Goal: Task Accomplishment & Management: Manage account settings

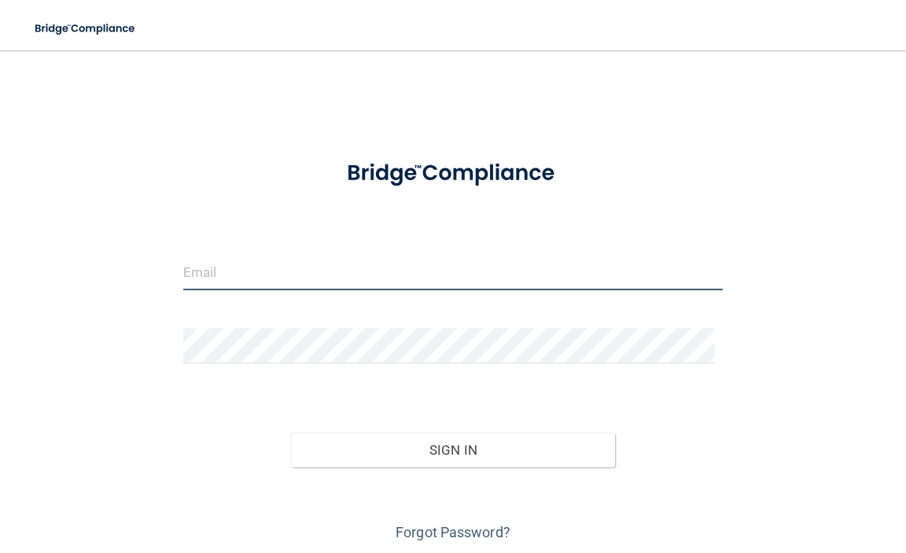
click at [240, 271] on input "email" at bounding box center [453, 272] width 540 height 35
type input "[EMAIL_ADDRESS][DOMAIN_NAME]"
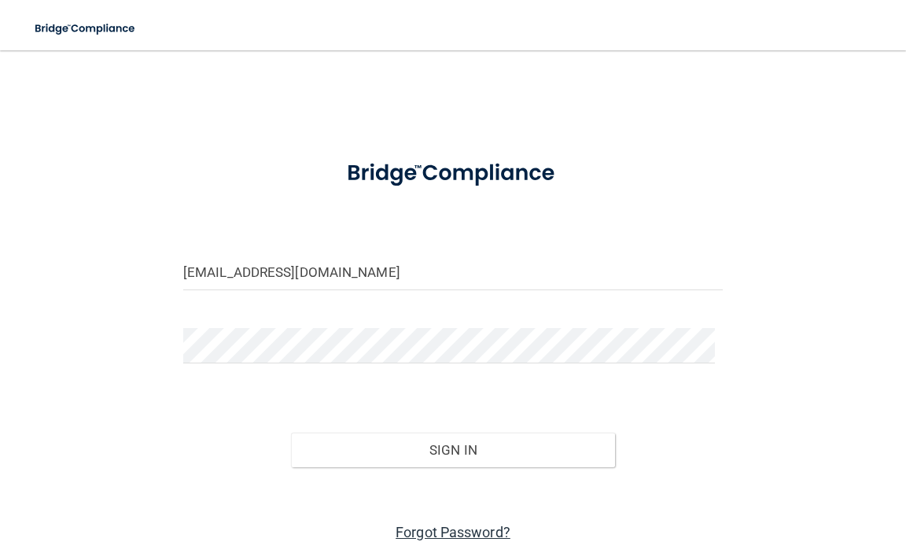
click at [445, 531] on link "Forgot Password?" at bounding box center [453, 532] width 115 height 17
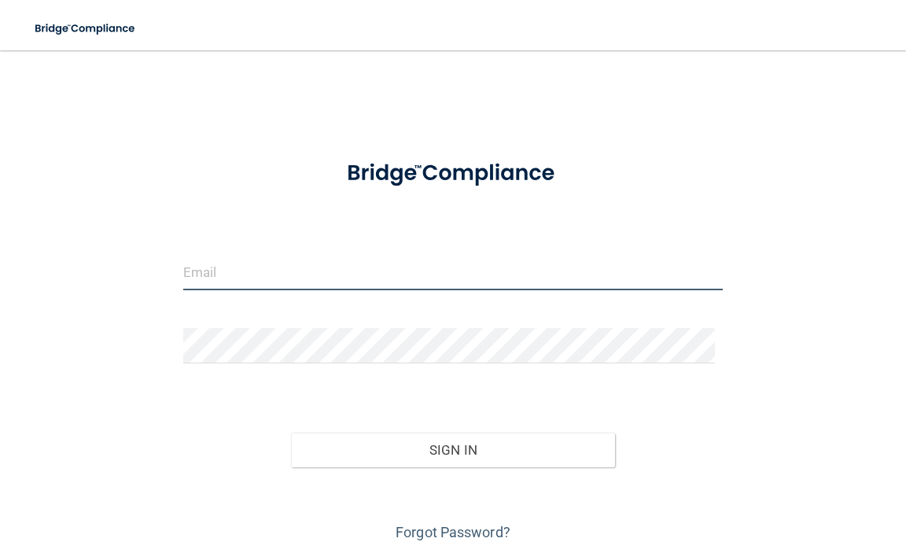
click at [230, 284] on input "email" at bounding box center [453, 272] width 540 height 35
type input "[EMAIL_ADDRESS][DOMAIN_NAME]"
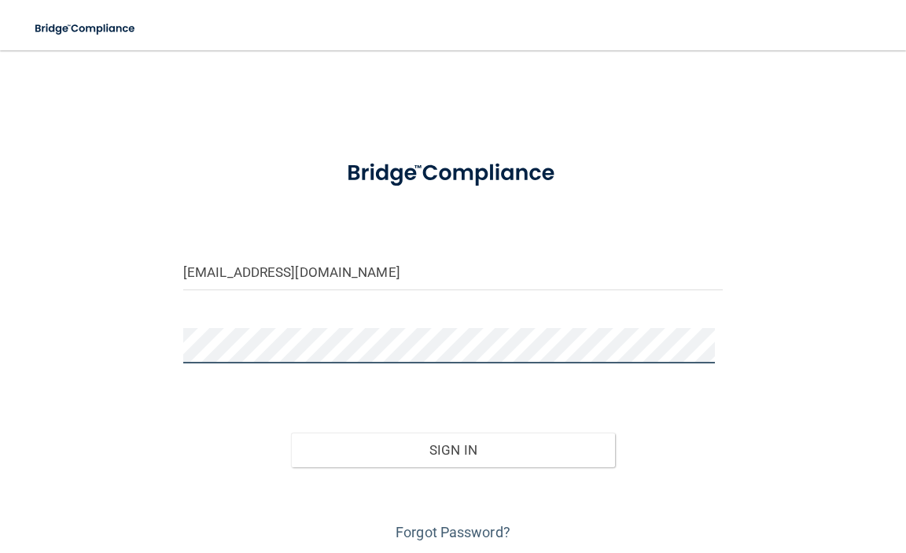
click at [291, 433] on button "Sign In" at bounding box center [453, 450] width 324 height 35
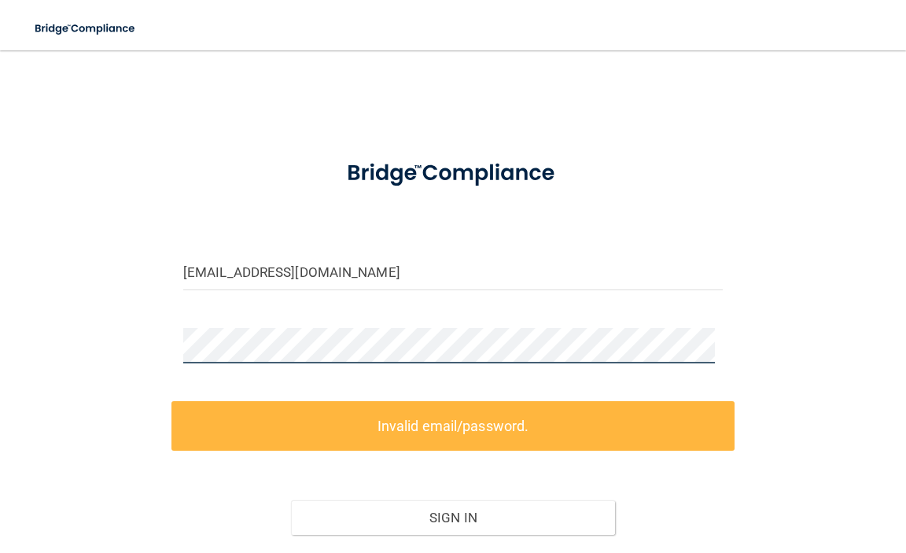
click at [91, 347] on div "[EMAIL_ADDRESS][DOMAIN_NAME] Invalid email/password. You don't have permission …" at bounding box center [452, 339] width 843 height 547
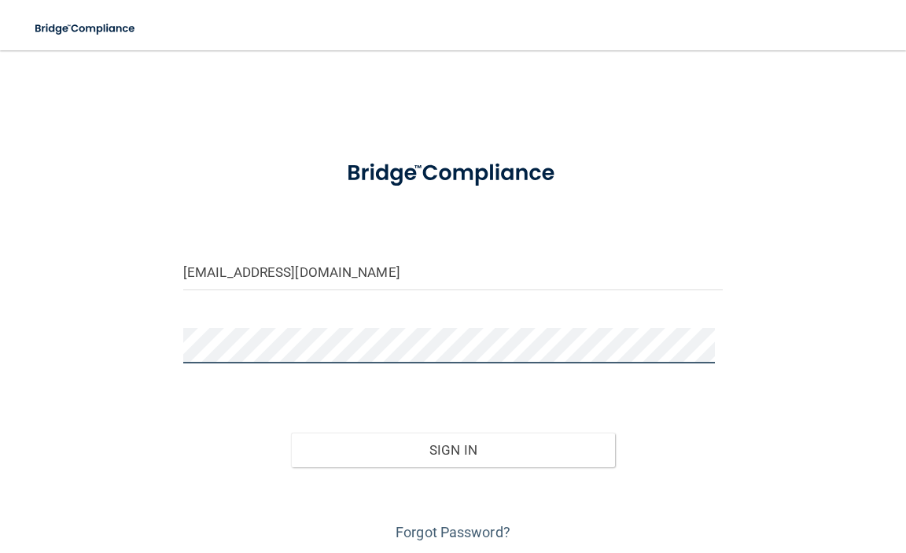
click at [291, 433] on button "Sign In" at bounding box center [453, 450] width 324 height 35
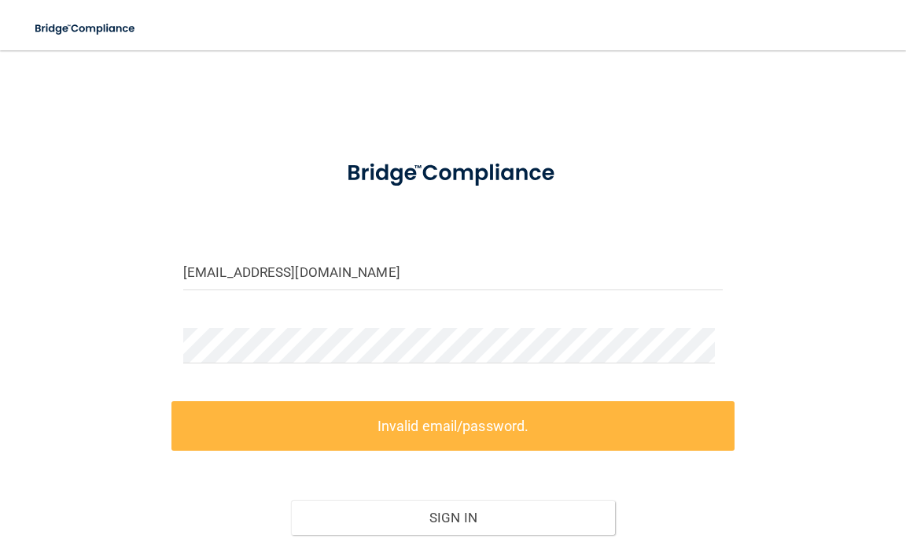
click at [516, 473] on div "Sign In" at bounding box center [452, 502] width 563 height 66
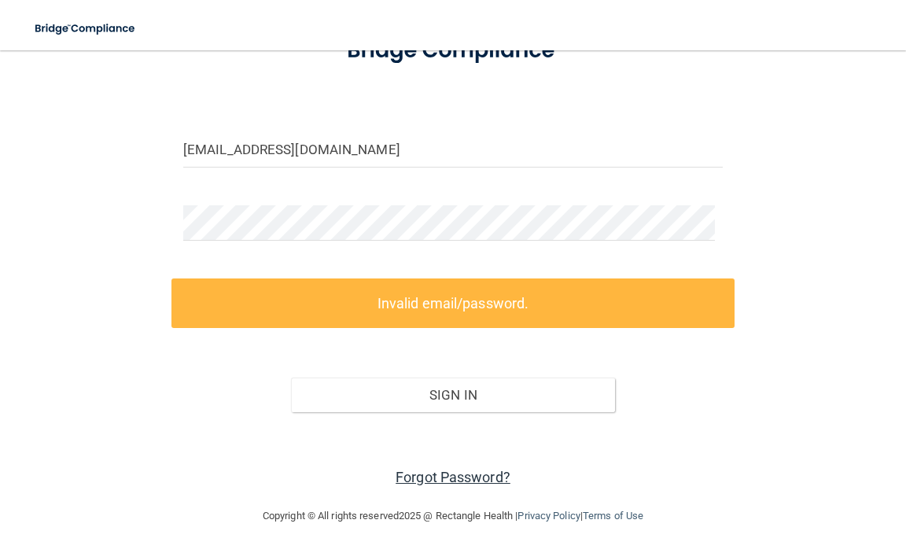
click at [478, 473] on link "Forgot Password?" at bounding box center [453, 477] width 115 height 17
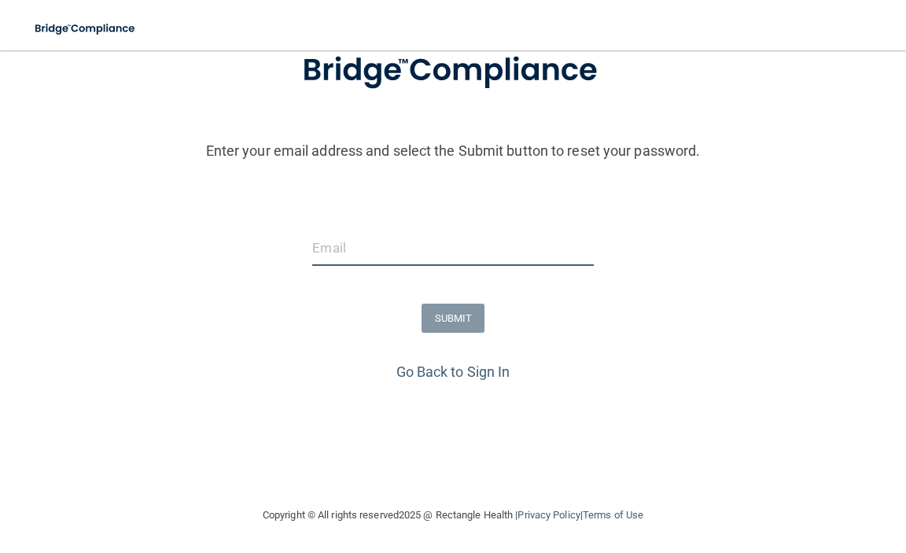
click at [380, 249] on input "email" at bounding box center [452, 247] width 281 height 35
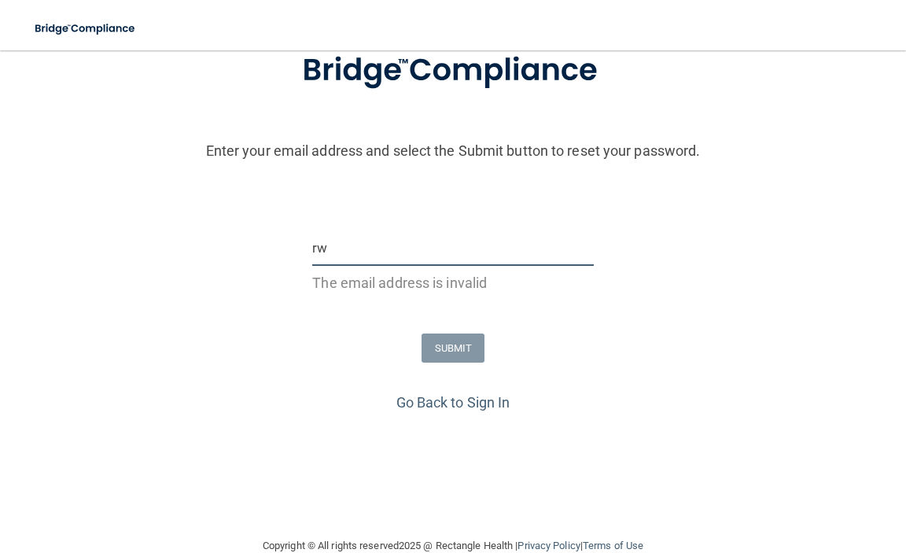
type input "[EMAIL_ADDRESS][DOMAIN_NAME]"
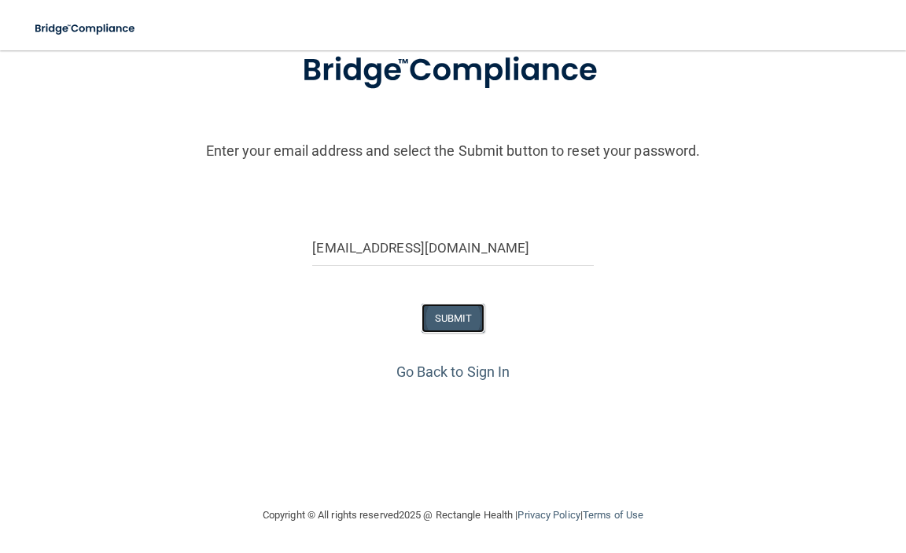
click at [438, 319] on button "SUBMIT" at bounding box center [454, 318] width 64 height 29
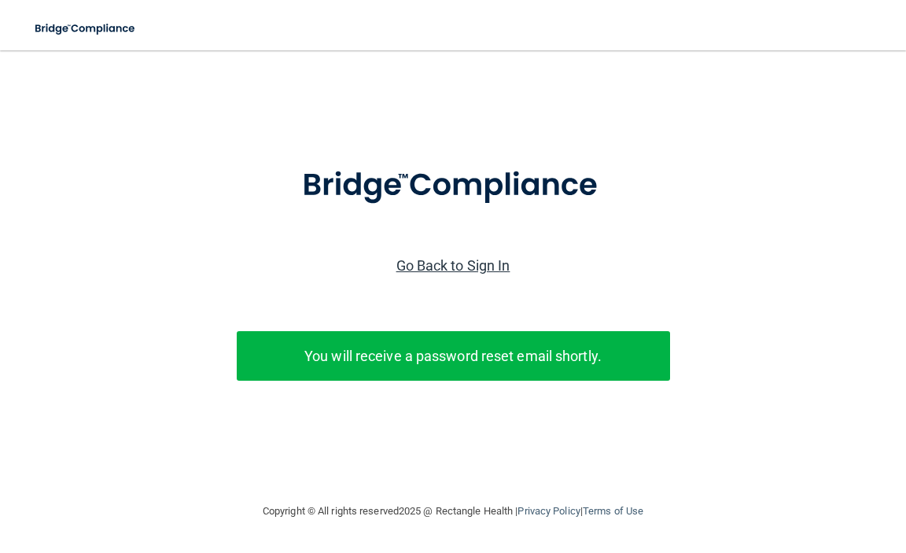
click at [448, 265] on link "Go Back to Sign In" at bounding box center [453, 265] width 114 height 17
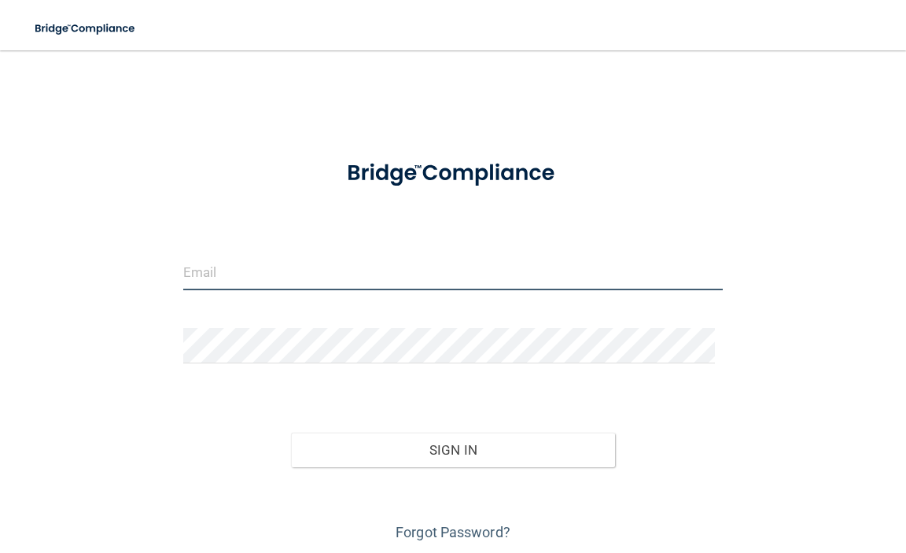
click at [303, 270] on input "email" at bounding box center [453, 272] width 540 height 35
type input "[EMAIL_ADDRESS][DOMAIN_NAME]"
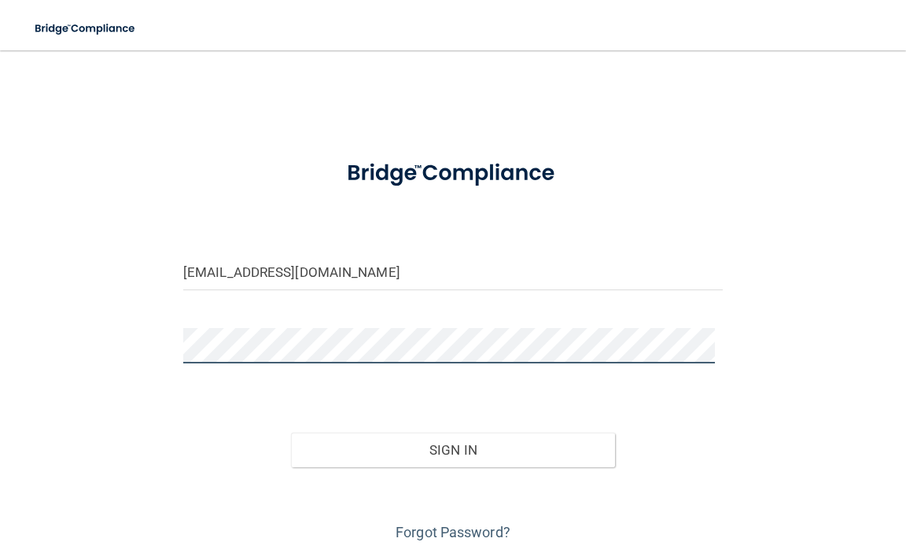
click at [291, 433] on button "Sign In" at bounding box center [453, 450] width 324 height 35
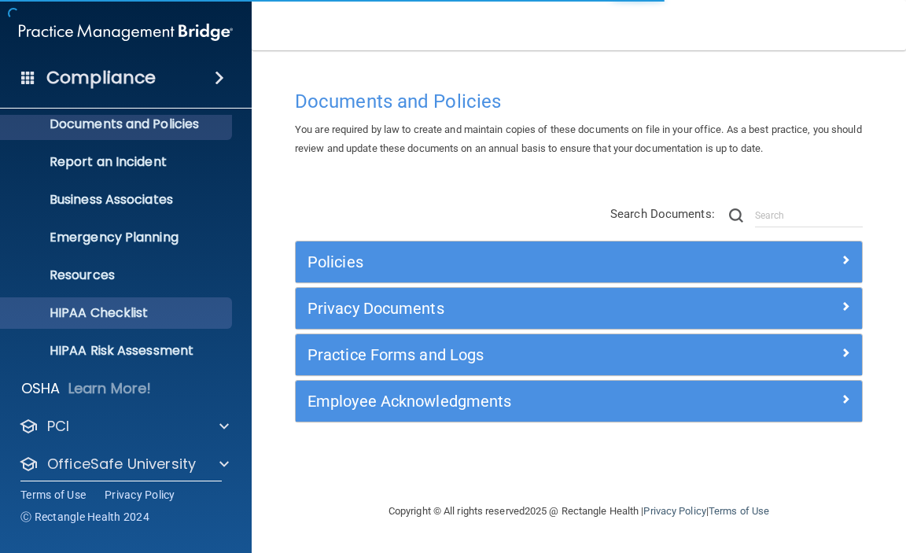
scroll to position [79, 0]
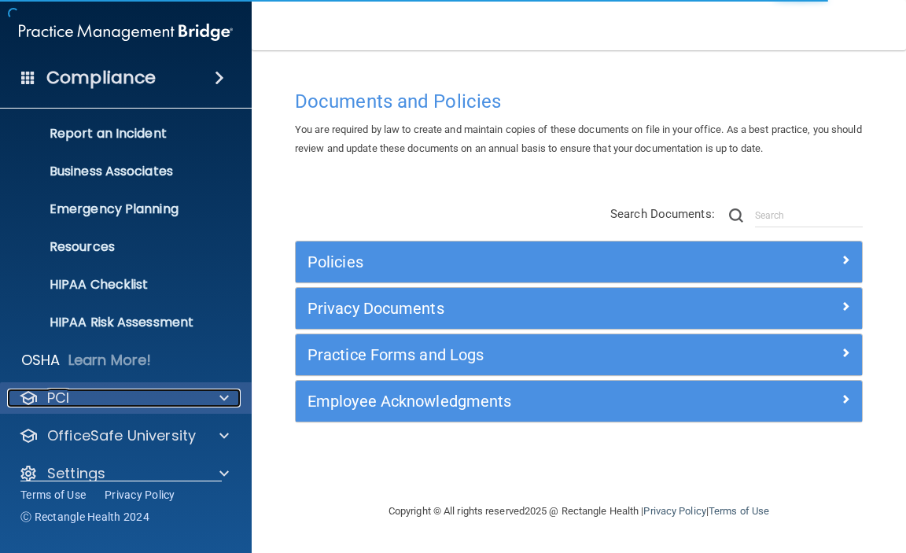
click at [91, 398] on div "PCI" at bounding box center [104, 398] width 195 height 19
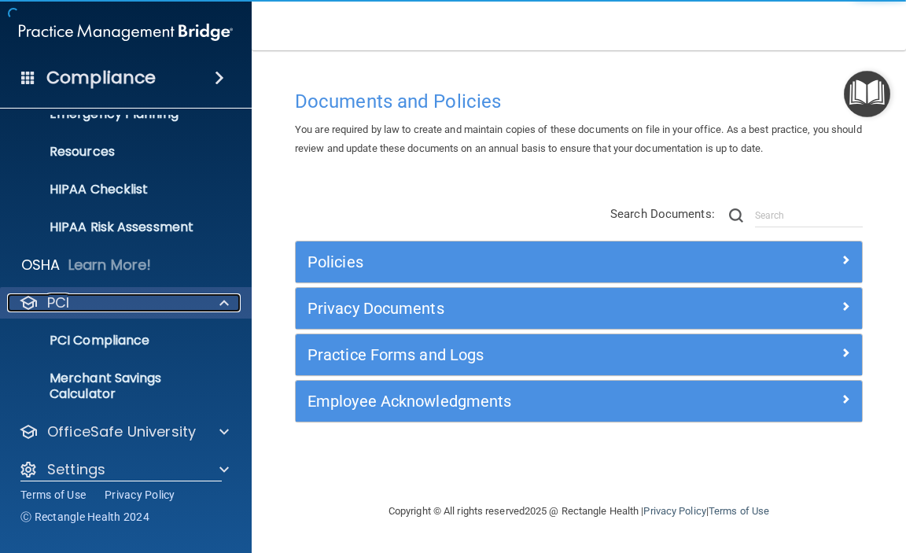
scroll to position [191, 0]
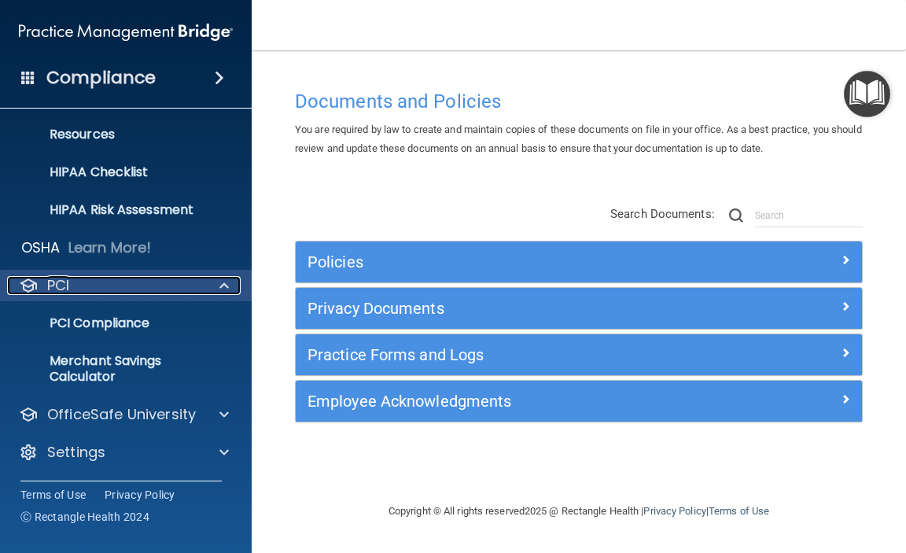
click at [222, 283] on span at bounding box center [223, 285] width 9 height 19
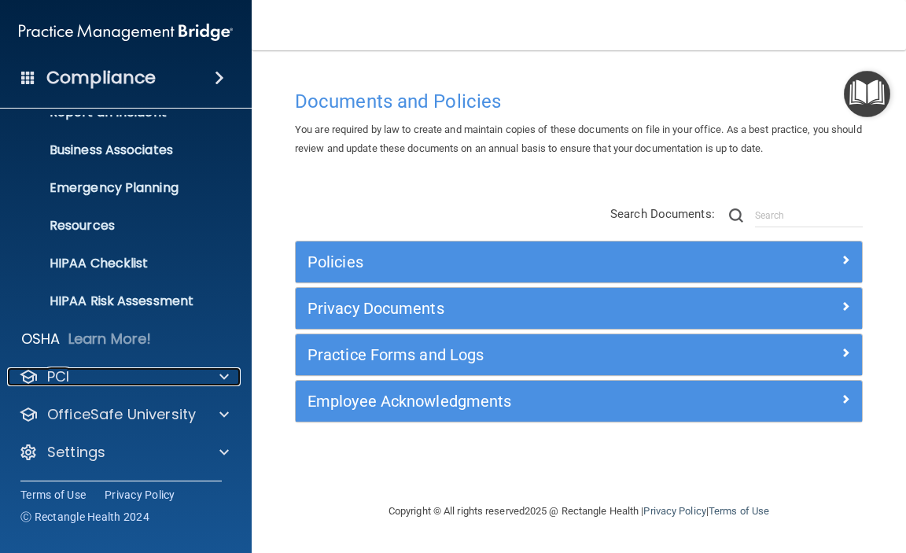
scroll to position [100, 0]
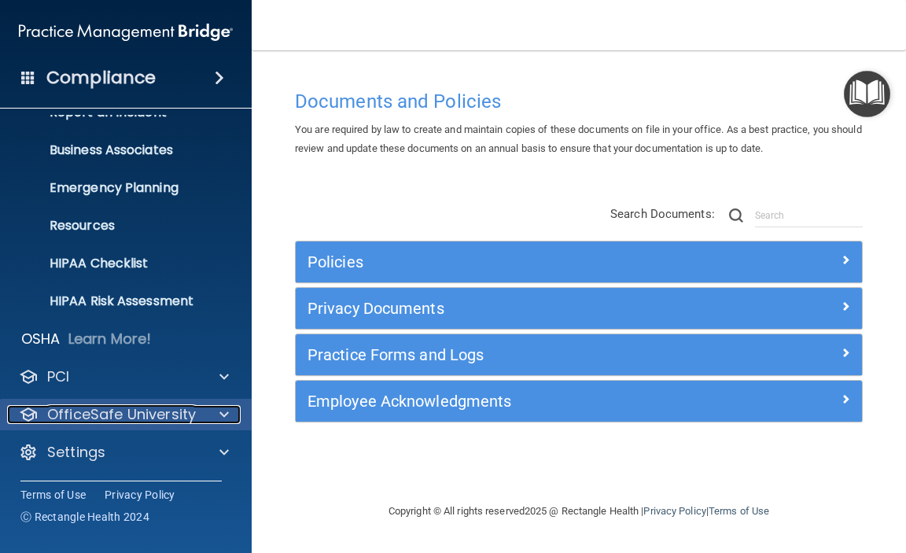
click at [217, 419] on div at bounding box center [221, 414] width 39 height 19
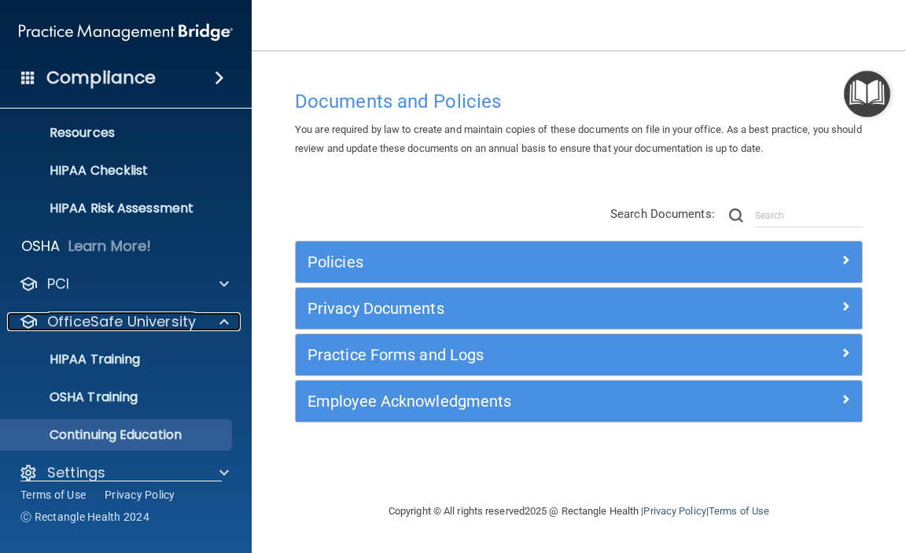
scroll to position [213, 0]
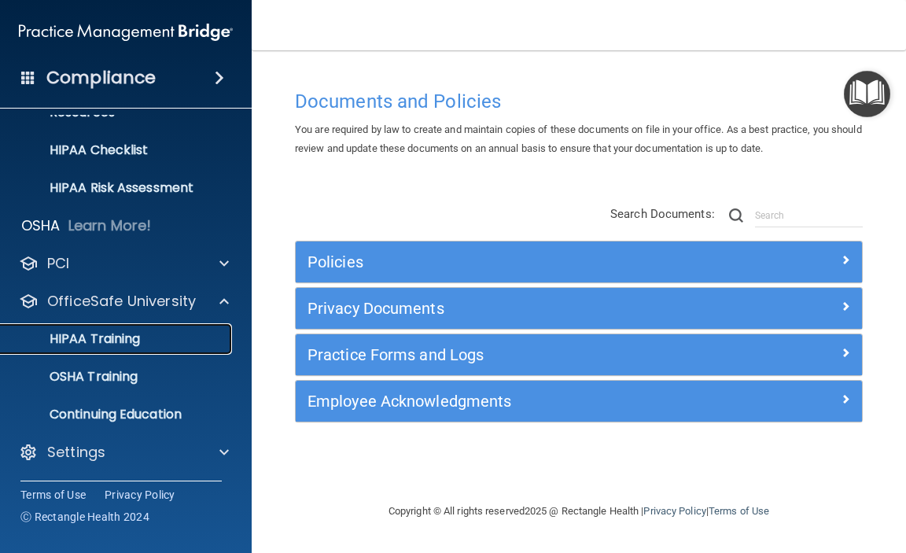
click at [125, 338] on p "HIPAA Training" at bounding box center [75, 339] width 130 height 16
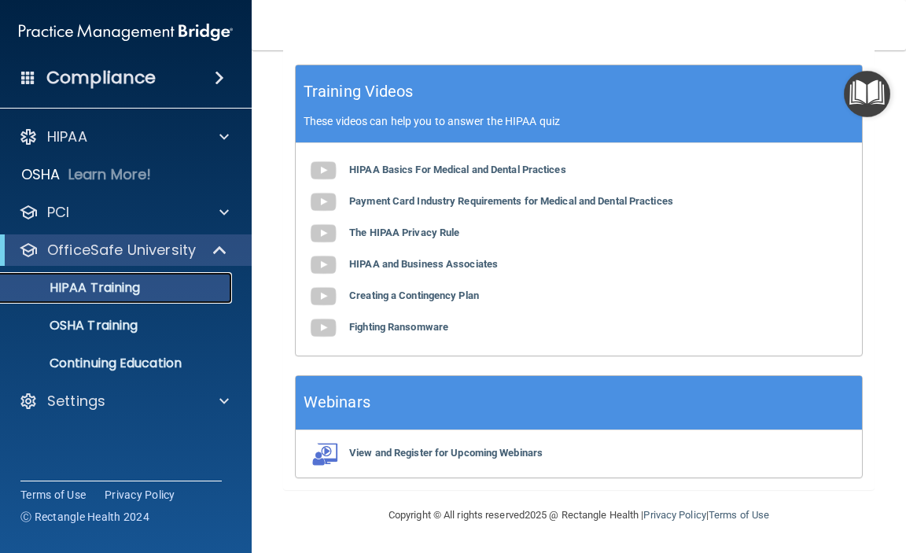
scroll to position [823, 0]
click at [378, 453] on b "View and Register for Upcoming Webinars" at bounding box center [445, 453] width 193 height 12
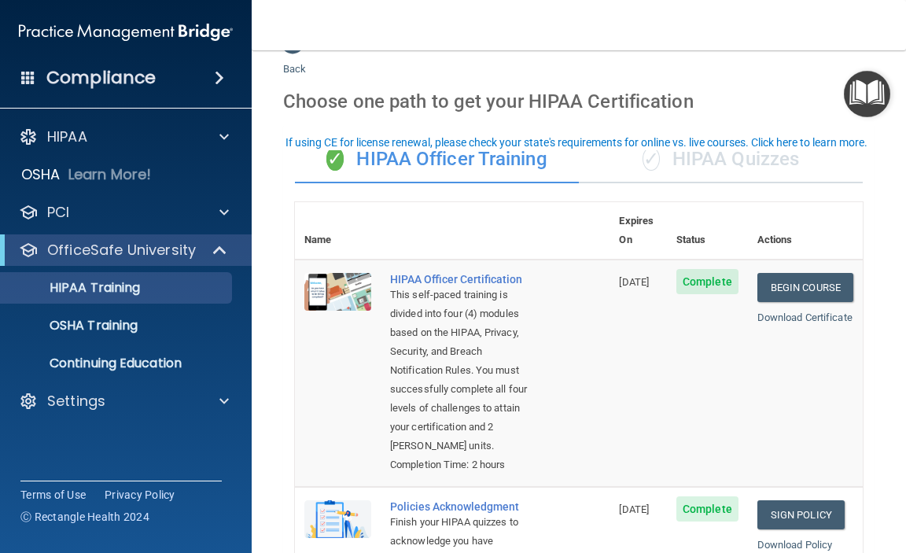
scroll to position [0, 0]
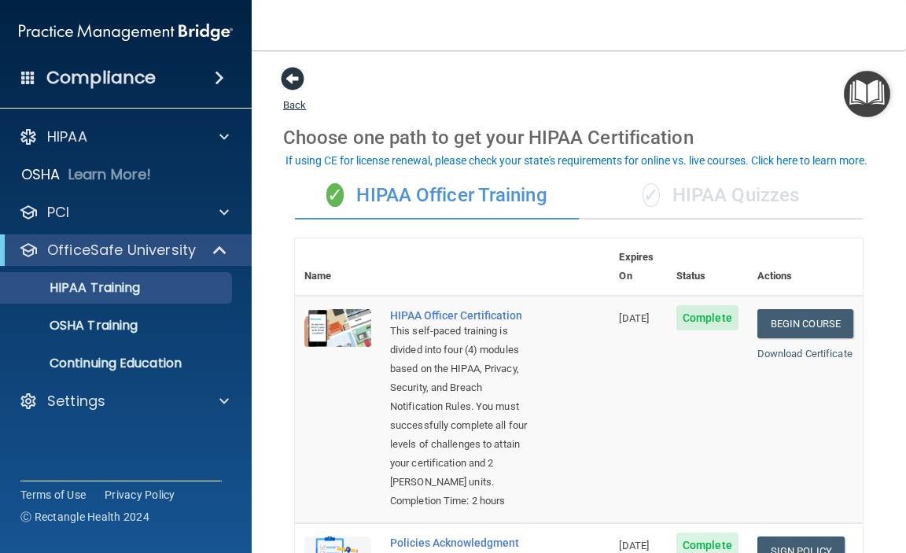
click at [284, 79] on span at bounding box center [293, 79] width 24 height 24
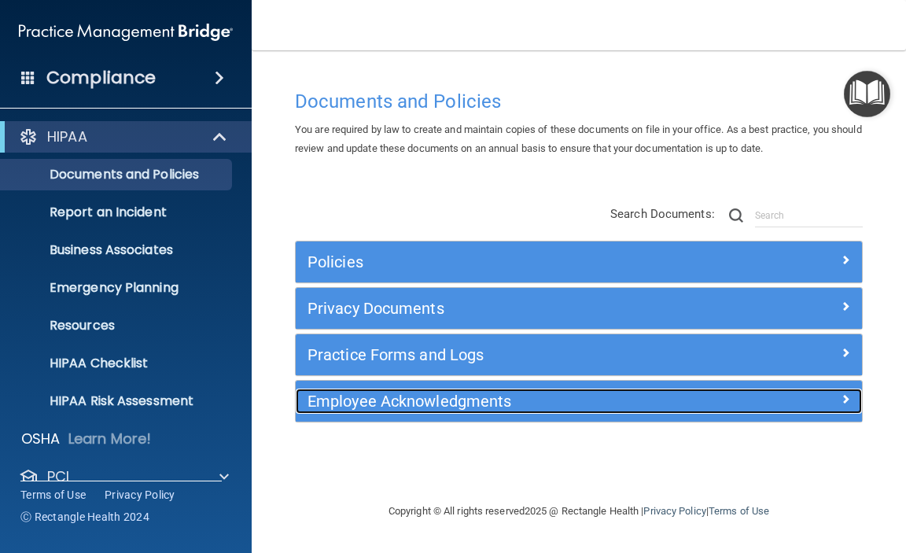
click at [846, 404] on span at bounding box center [845, 398] width 9 height 19
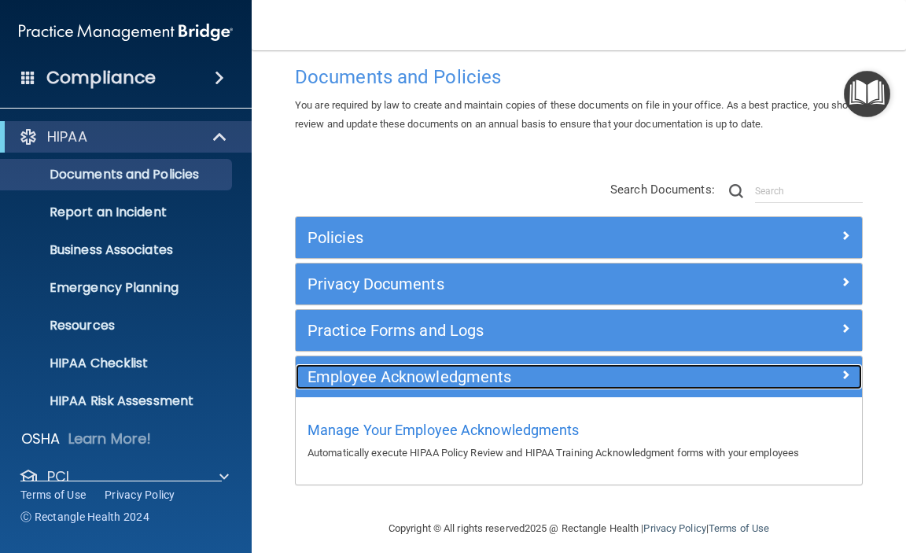
scroll to position [38, 0]
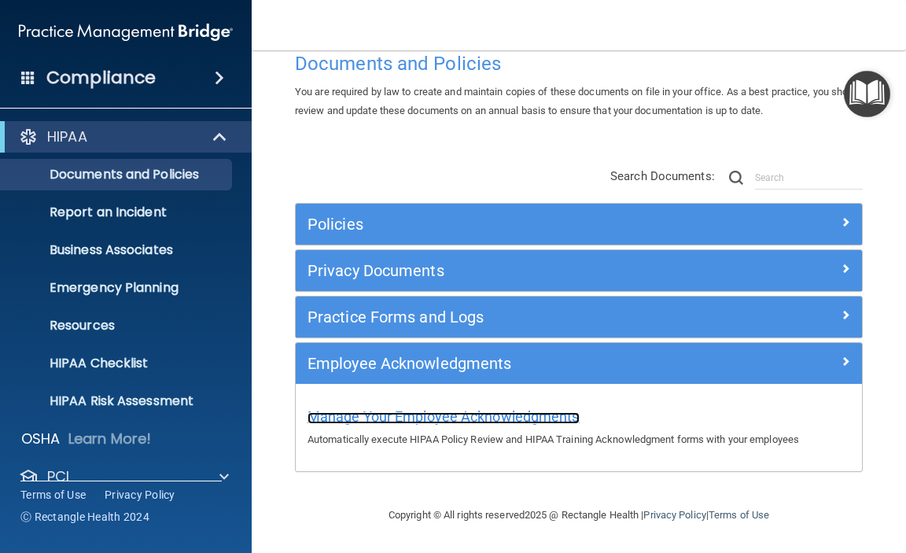
click at [483, 422] on span "Manage Your Employee Acknowledgments" at bounding box center [444, 416] width 272 height 17
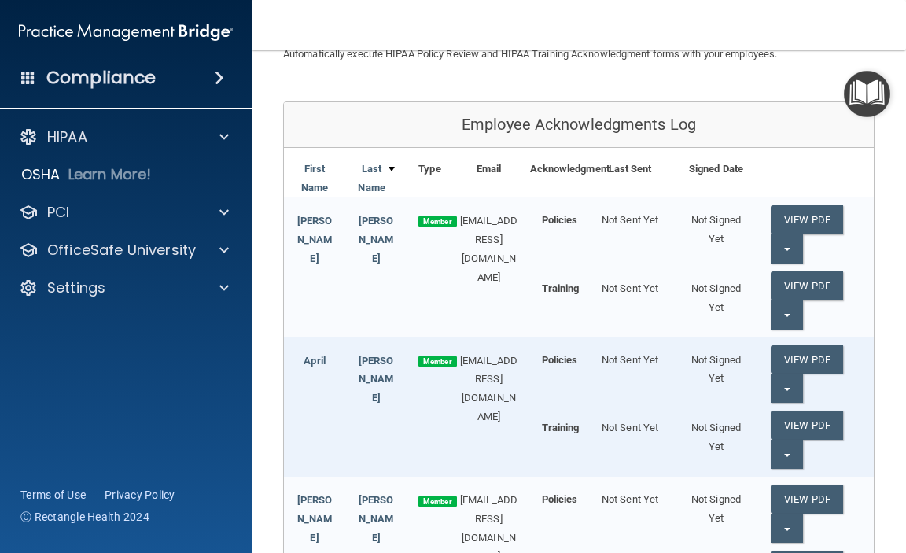
scroll to position [157, 0]
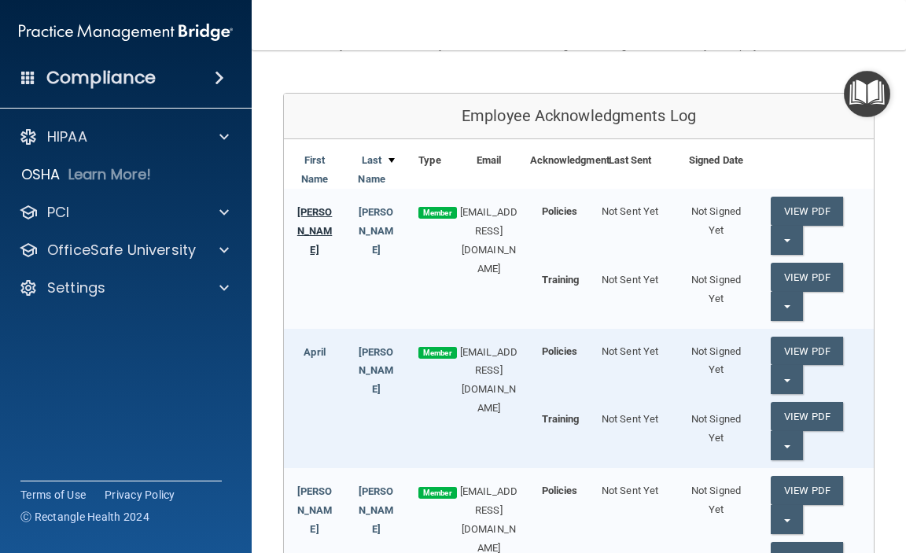
click at [307, 212] on link "[PERSON_NAME]" at bounding box center [314, 231] width 35 height 50
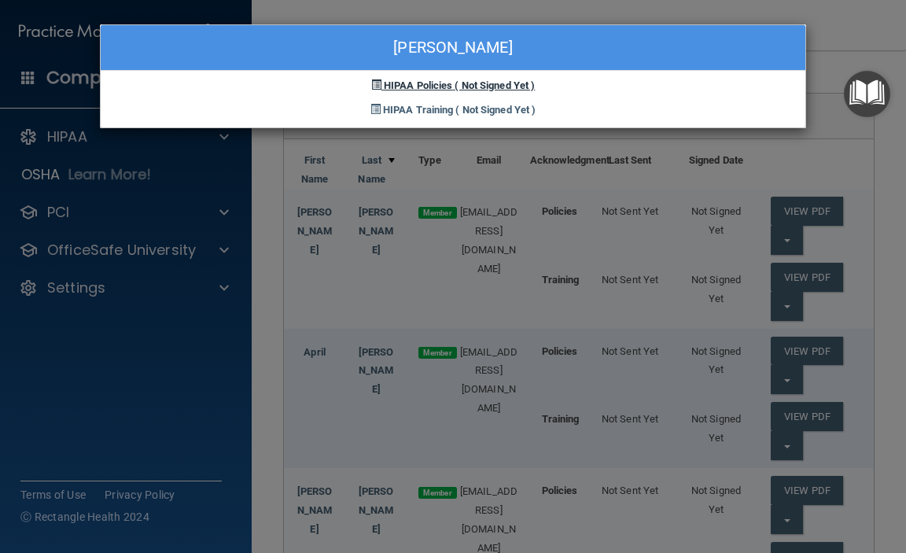
click at [409, 81] on span "HIPAA Policies" at bounding box center [418, 85] width 68 height 12
click at [537, 4] on div "[PERSON_NAME] HIPAA Policies ( Not Signed Yet ) HIPAA Training ( Not Signed Yet…" at bounding box center [453, 276] width 906 height 553
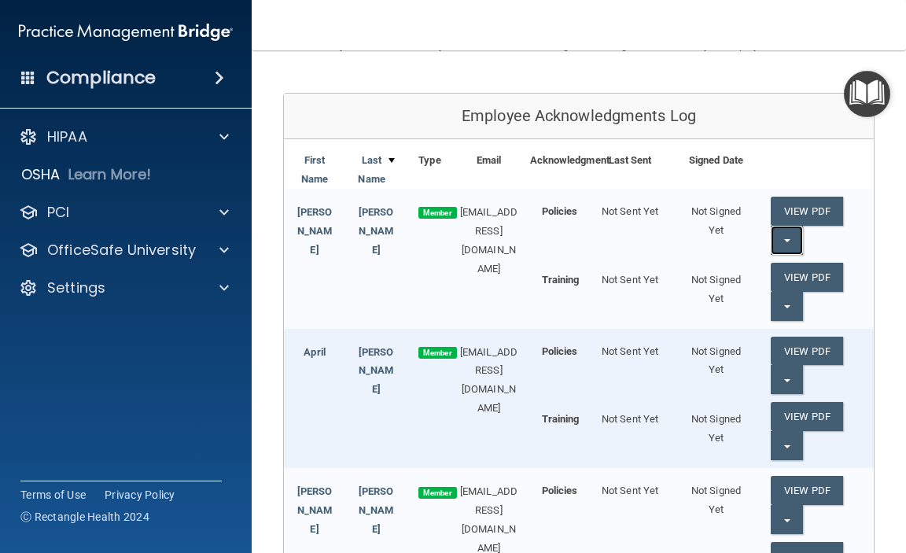
click at [784, 241] on span "button" at bounding box center [787, 240] width 6 height 3
click at [781, 273] on link "Send Acknowledgment" at bounding box center [839, 272] width 136 height 24
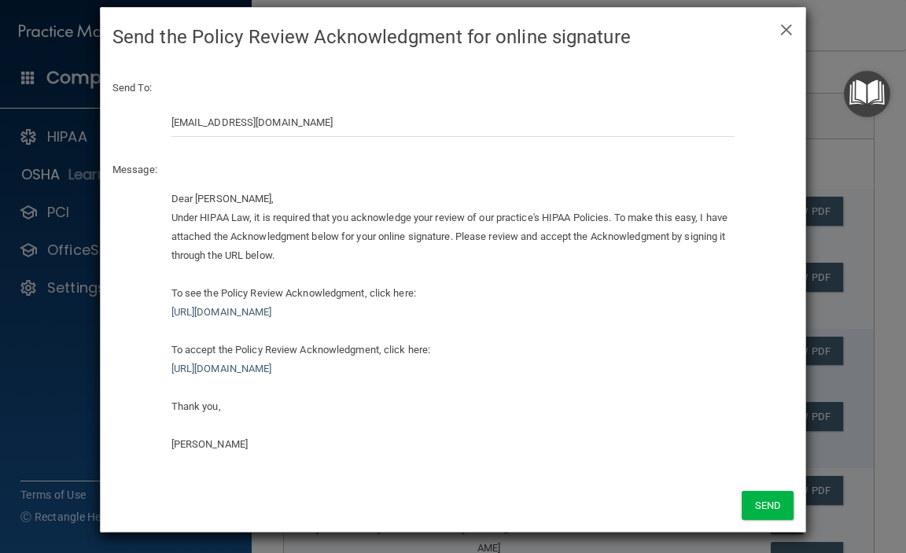
scroll to position [21, 0]
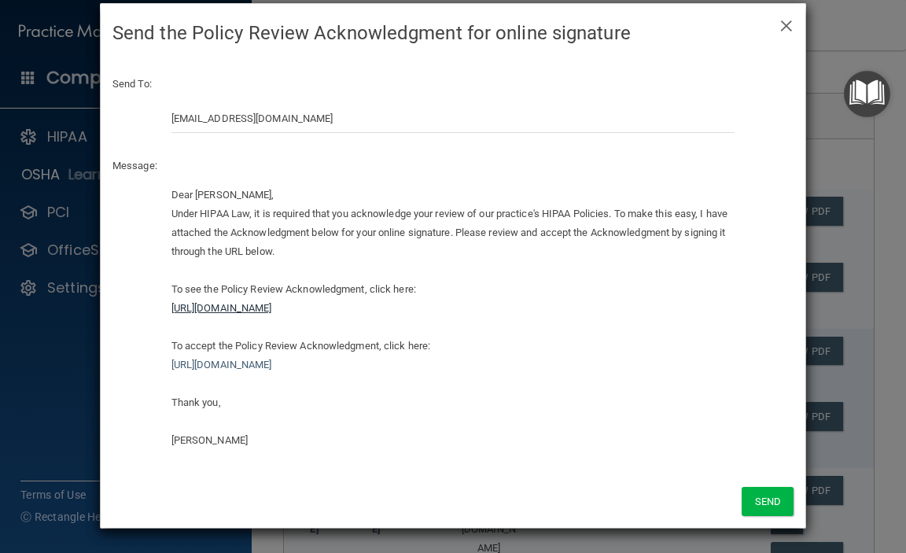
click at [272, 307] on link "[URL][DOMAIN_NAME]" at bounding box center [221, 308] width 101 height 12
click at [779, 24] on span "×" at bounding box center [786, 23] width 14 height 31
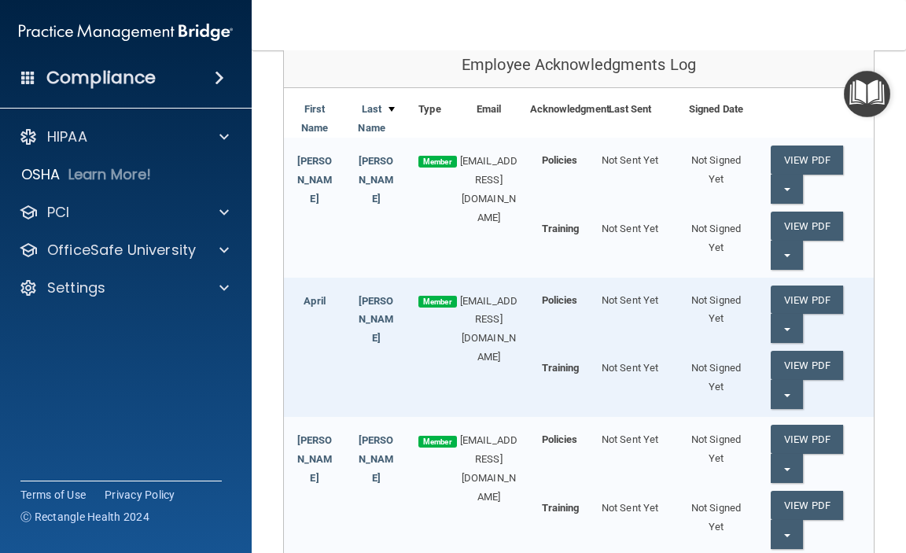
scroll to position [236, 0]
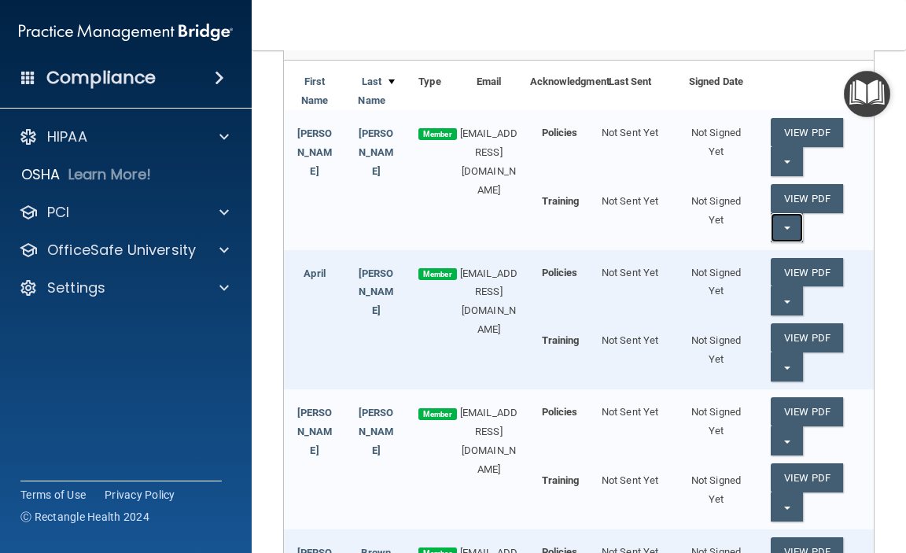
click at [771, 225] on button "Split button!" at bounding box center [787, 227] width 32 height 29
click at [792, 263] on link "Send Acknowledgment PDF" at bounding box center [849, 260] width 157 height 24
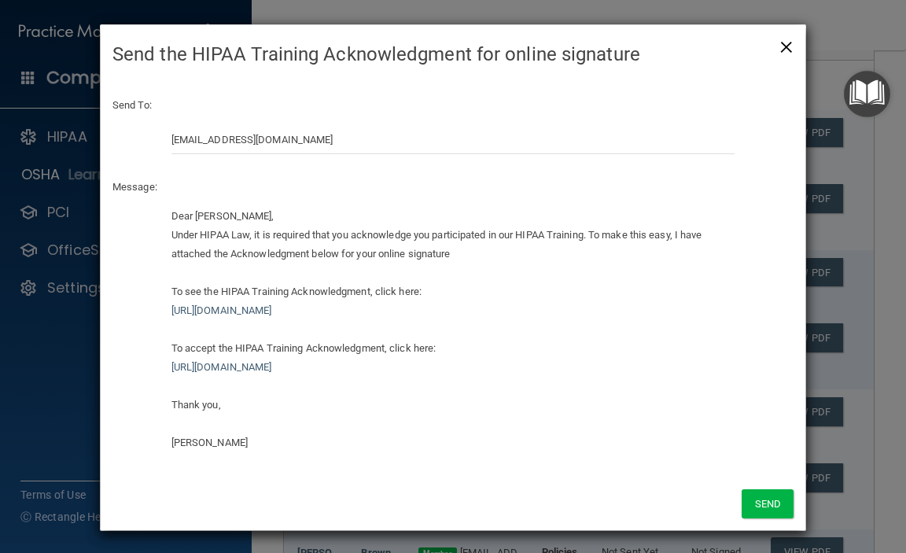
click at [779, 47] on span "×" at bounding box center [786, 44] width 14 height 31
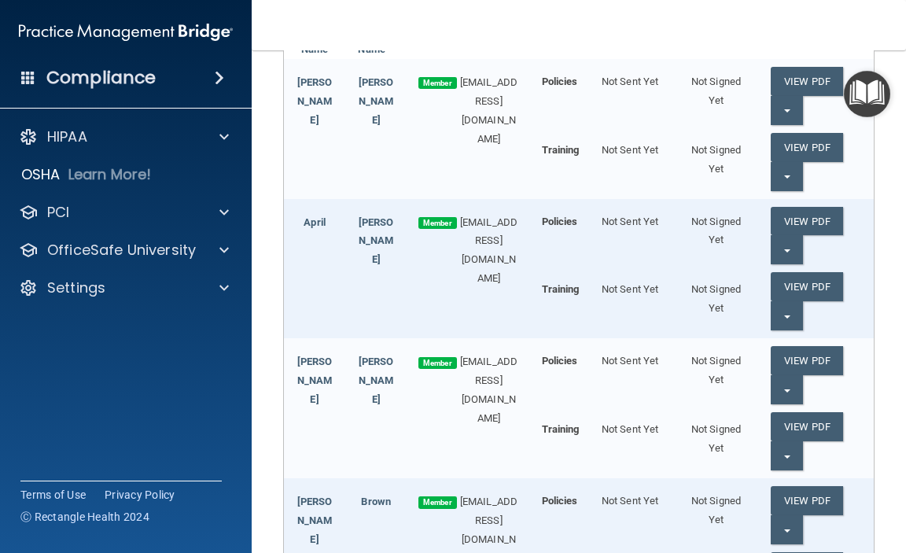
scroll to position [315, 0]
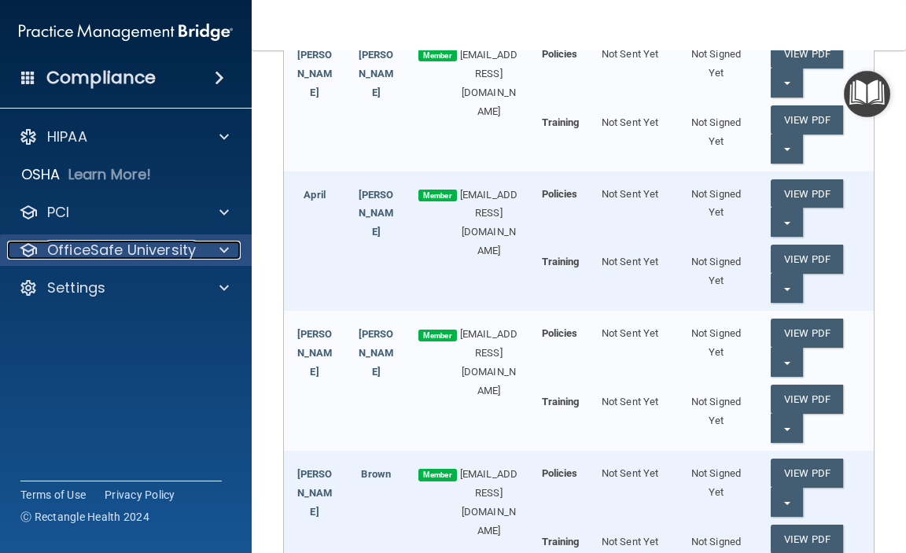
click at [227, 244] on span at bounding box center [223, 250] width 9 height 19
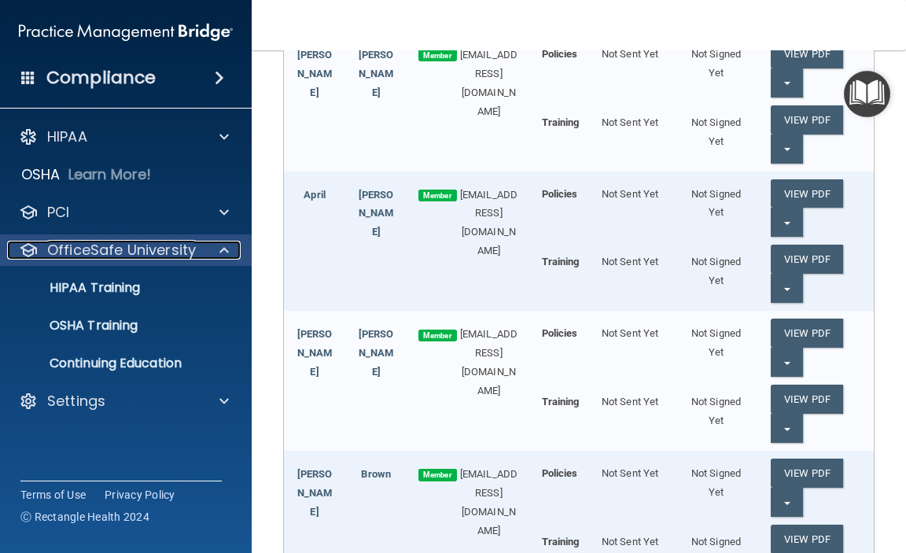
click at [227, 244] on span at bounding box center [223, 250] width 9 height 19
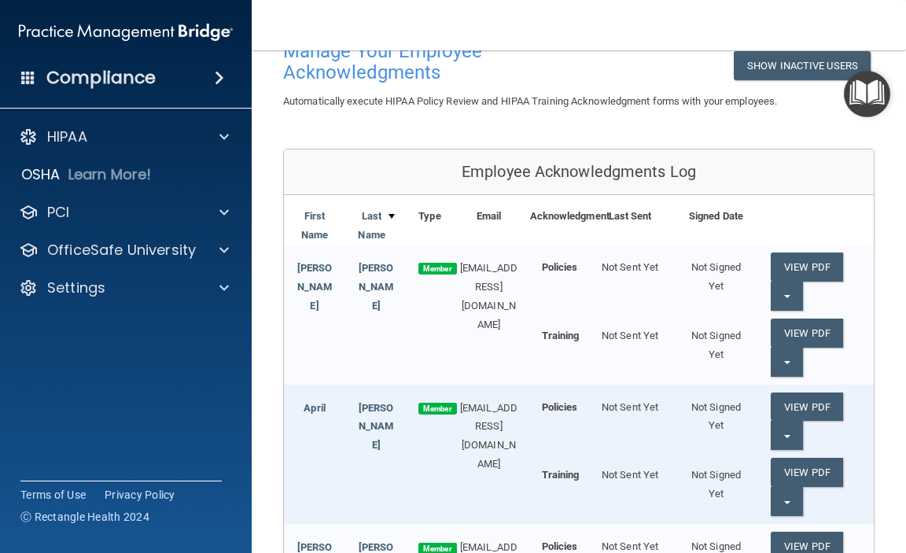
scroll to position [0, 0]
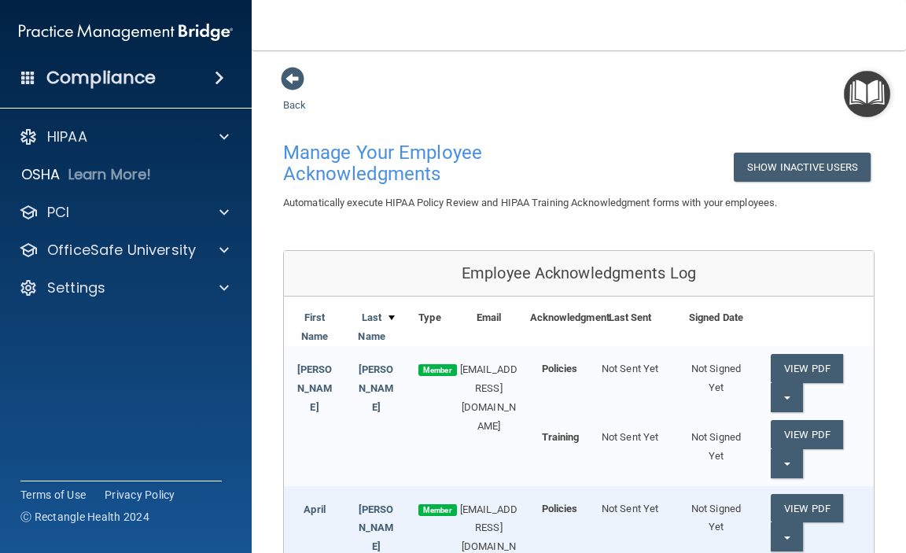
click at [861, 94] on img "Open Resource Center" at bounding box center [867, 94] width 46 height 46
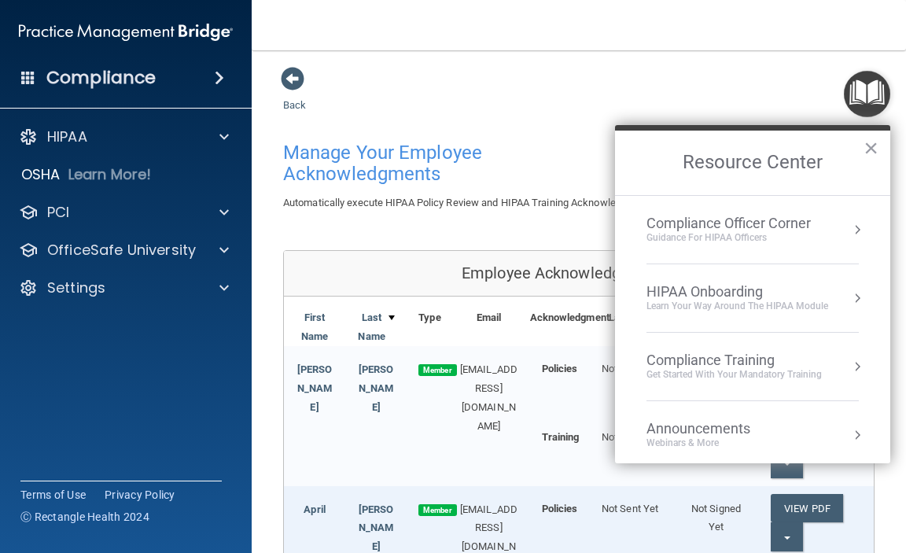
click at [757, 234] on div "Guidance for HIPAA Officers" at bounding box center [729, 237] width 164 height 13
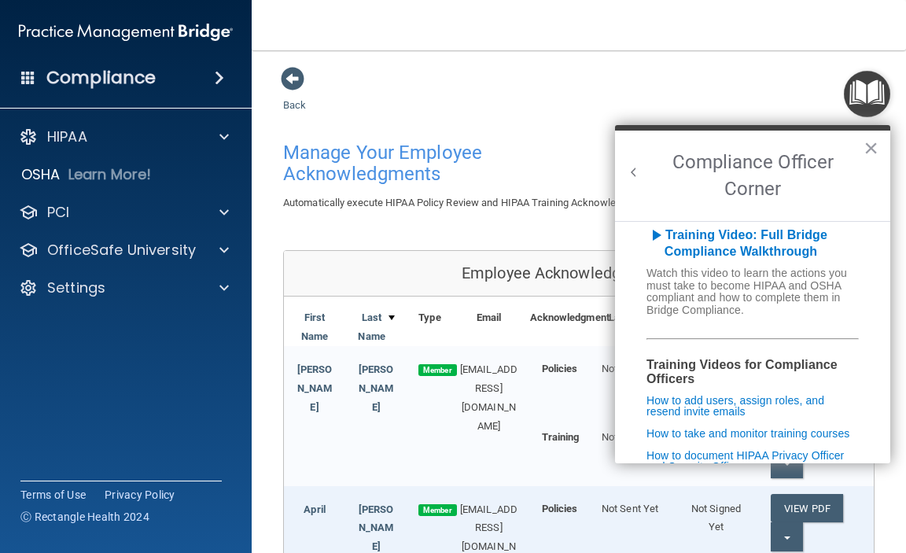
scroll to position [236, 0]
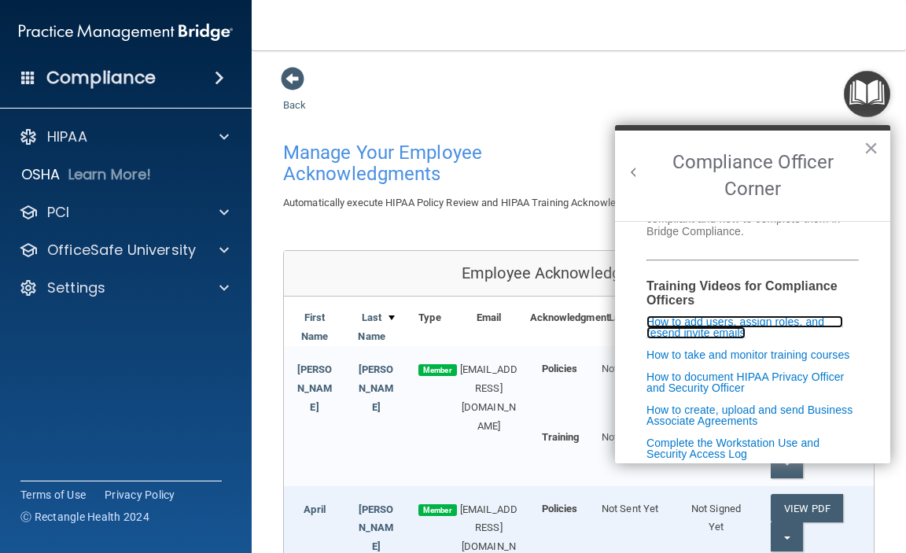
click at [721, 334] on link "How to add users, assign roles, and resend invite emails" at bounding box center [745, 327] width 197 height 24
click at [872, 144] on button "×" at bounding box center [871, 147] width 15 height 25
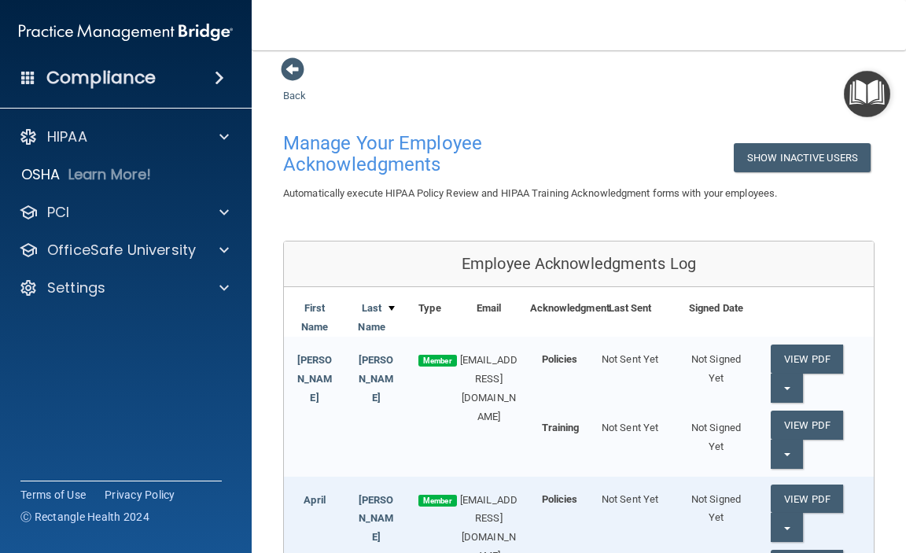
scroll to position [0, 0]
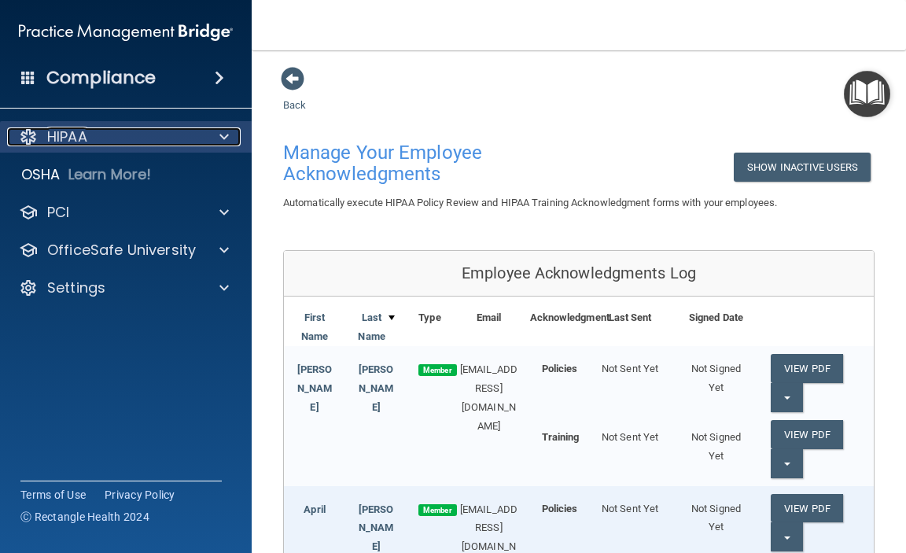
click at [153, 139] on div "HIPAA" at bounding box center [104, 136] width 195 height 19
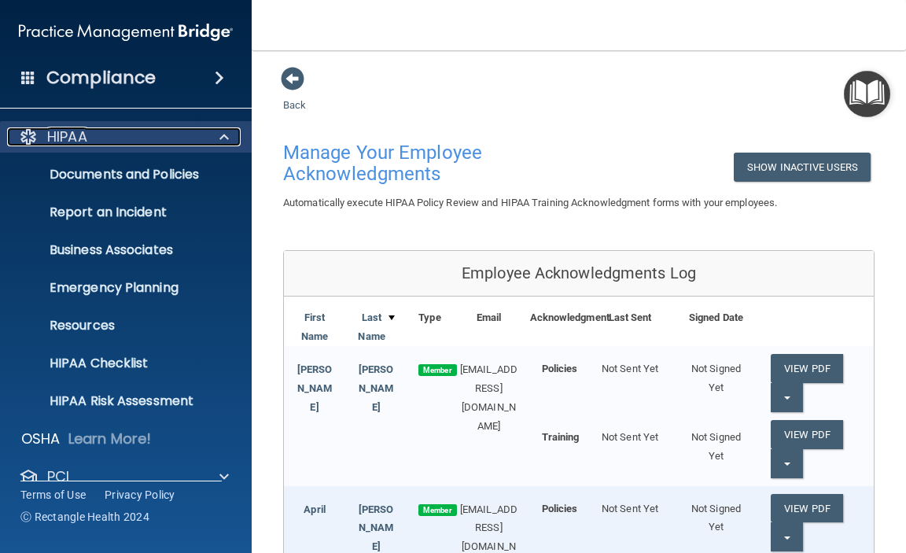
click at [230, 140] on div at bounding box center [221, 136] width 39 height 19
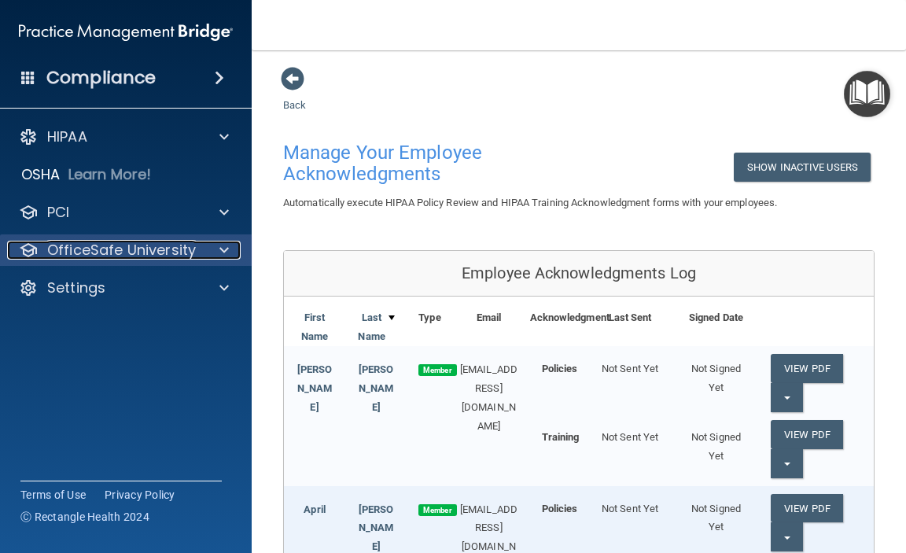
click at [210, 247] on div at bounding box center [221, 250] width 39 height 19
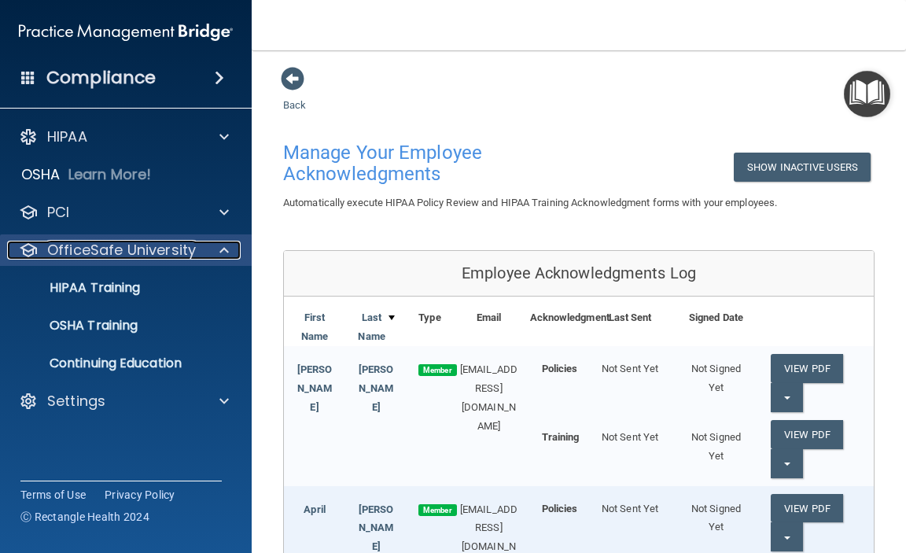
click at [210, 247] on div at bounding box center [221, 250] width 39 height 19
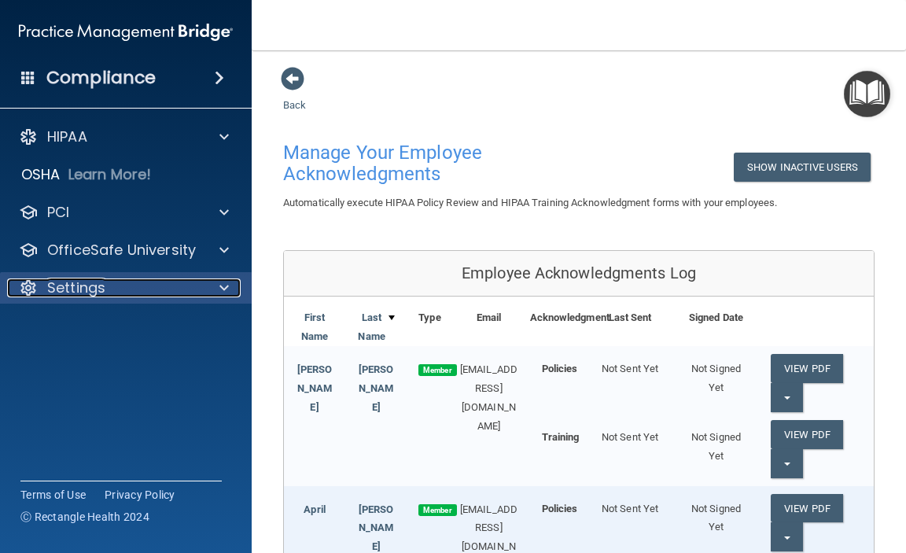
click at [223, 288] on span at bounding box center [223, 287] width 9 height 19
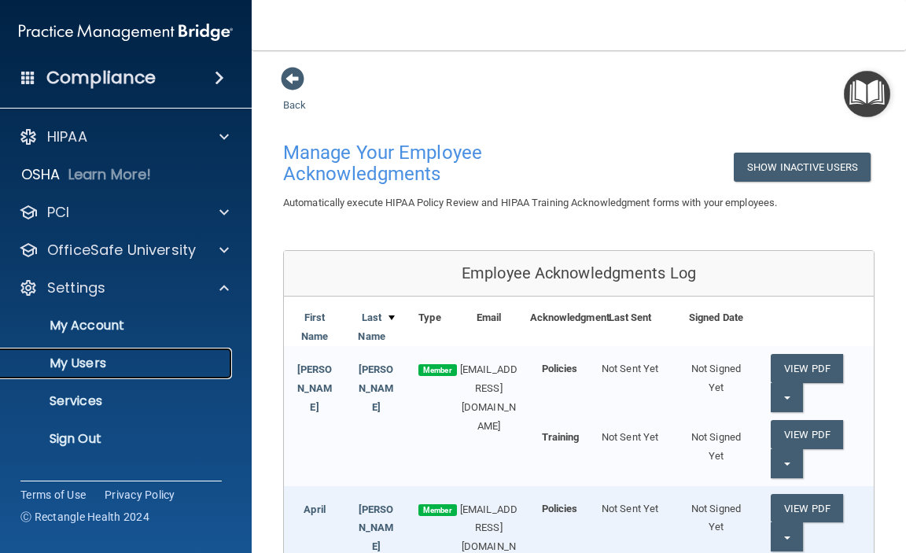
click at [76, 362] on p "My Users" at bounding box center [117, 364] width 215 height 16
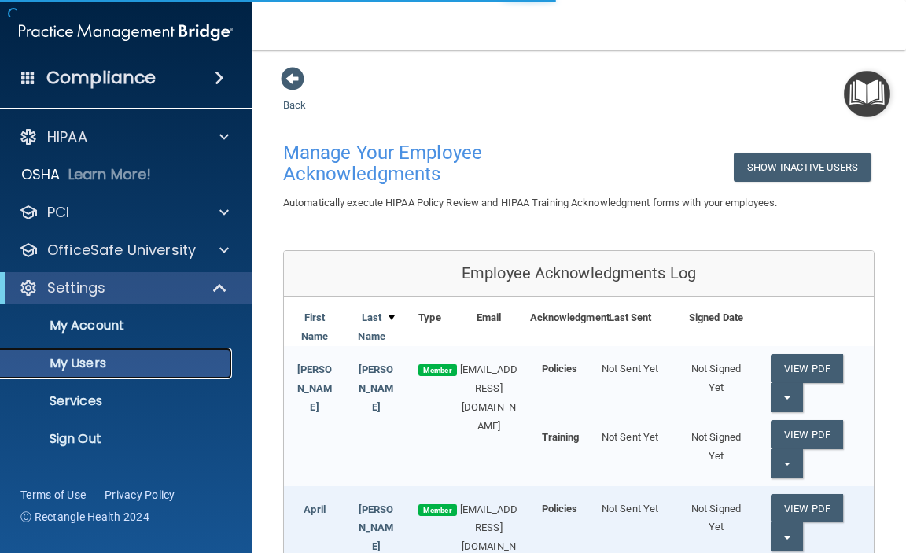
select select "20"
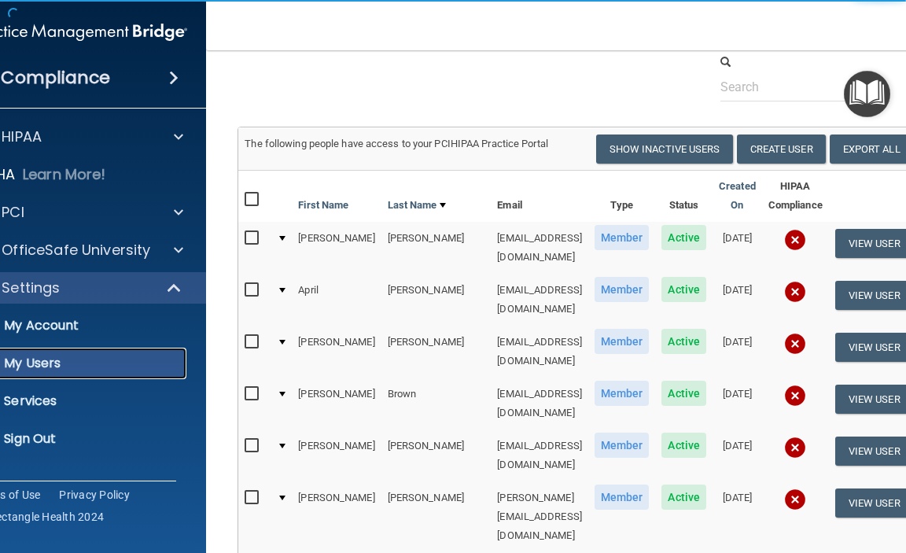
scroll to position [79, 0]
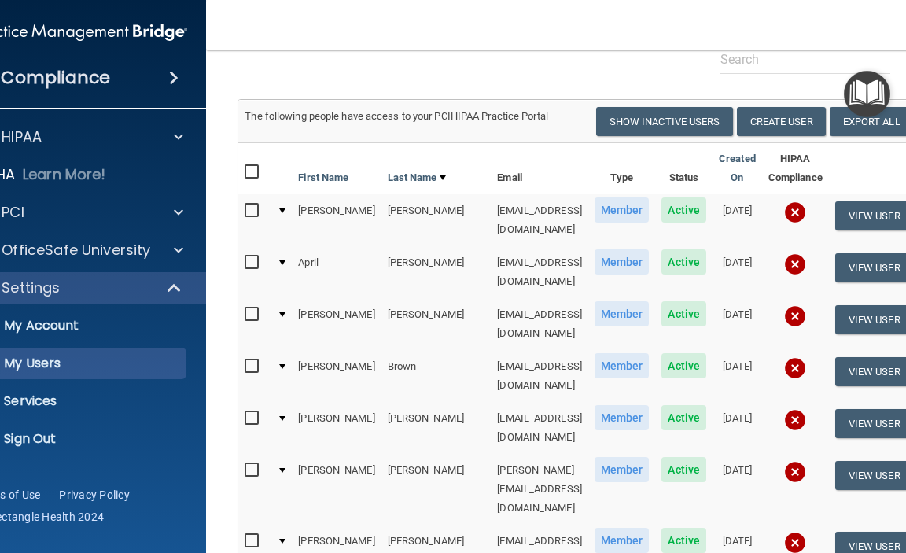
click at [255, 217] on input "checkbox" at bounding box center [254, 211] width 18 height 13
checkbox input "true"
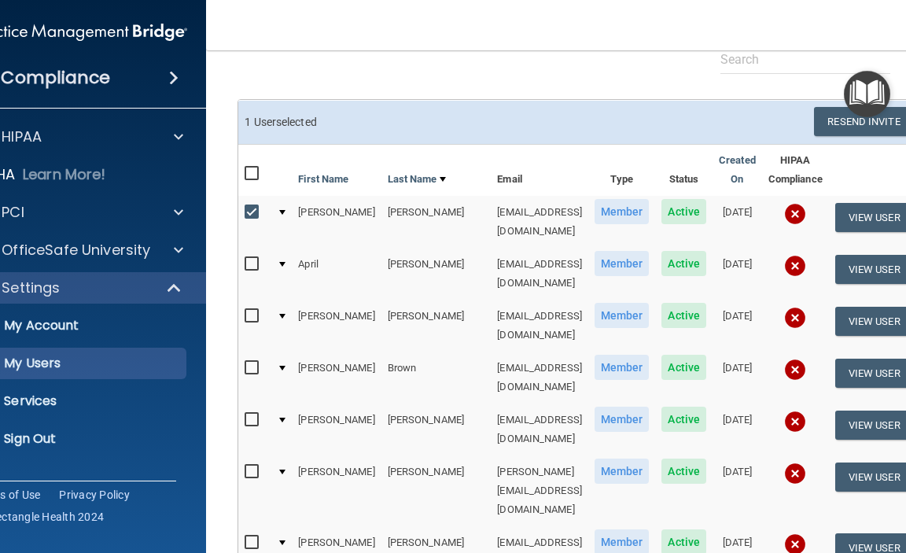
click at [250, 258] on input "checkbox" at bounding box center [254, 264] width 18 height 13
checkbox input "true"
click at [254, 310] on input "checkbox" at bounding box center [254, 316] width 18 height 13
checkbox input "true"
click at [254, 362] on input "checkbox" at bounding box center [254, 368] width 18 height 13
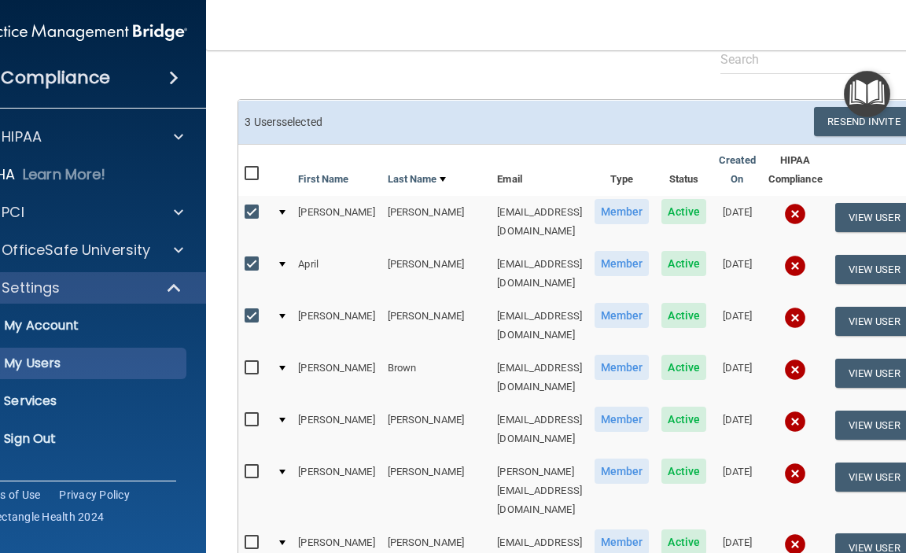
checkbox input "true"
click at [254, 414] on input "checkbox" at bounding box center [254, 420] width 18 height 13
checkbox input "true"
click at [255, 466] on input "checkbox" at bounding box center [254, 472] width 18 height 13
checkbox input "true"
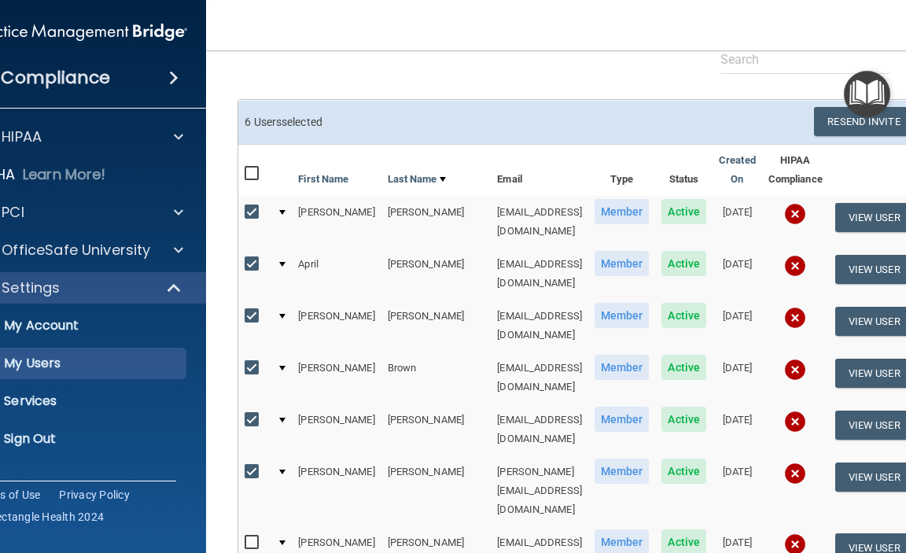
click at [249, 536] on input "checkbox" at bounding box center [254, 542] width 18 height 13
checkbox input "true"
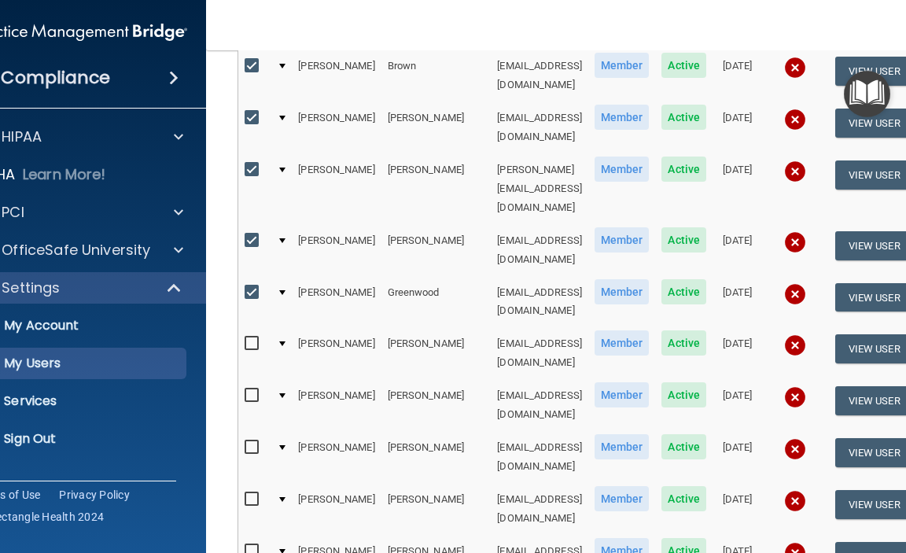
scroll to position [393, 0]
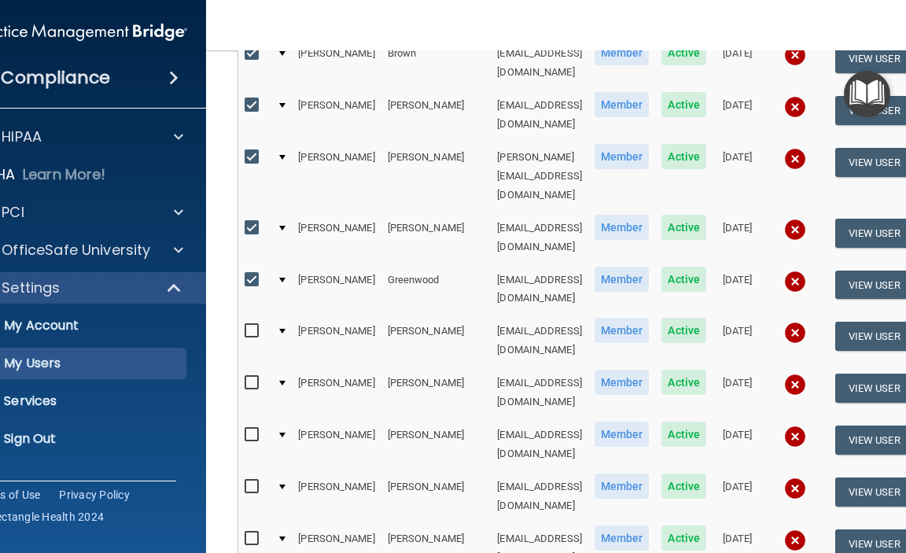
click at [252, 325] on input "checkbox" at bounding box center [254, 331] width 18 height 13
checkbox input "true"
click at [252, 374] on label at bounding box center [255, 383] width 20 height 18
click at [252, 377] on input "checkbox" at bounding box center [254, 383] width 18 height 13
checkbox input "true"
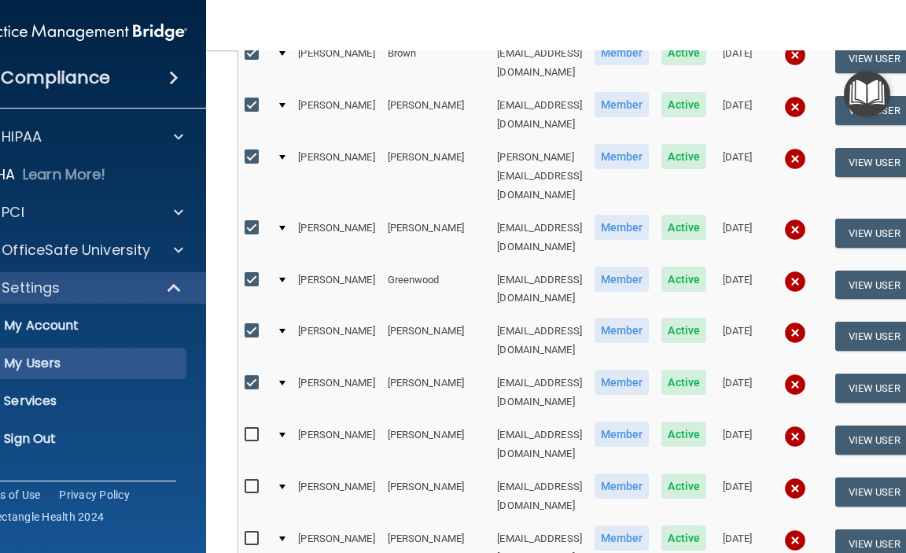
click at [259, 429] on input "checkbox" at bounding box center [254, 435] width 18 height 13
checkbox input "true"
click at [253, 481] on input "checkbox" at bounding box center [254, 487] width 18 height 13
checkbox input "true"
click at [252, 533] on input "checkbox" at bounding box center [254, 539] width 18 height 13
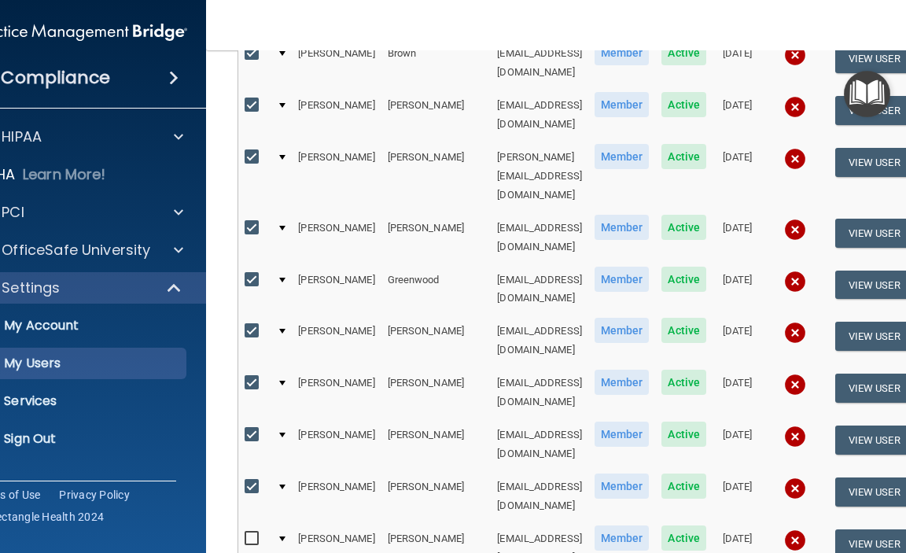
checkbox input "true"
drag, startPoint x: 249, startPoint y: 459, endPoint x: 256, endPoint y: 475, distance: 17.7
checkbox input "true"
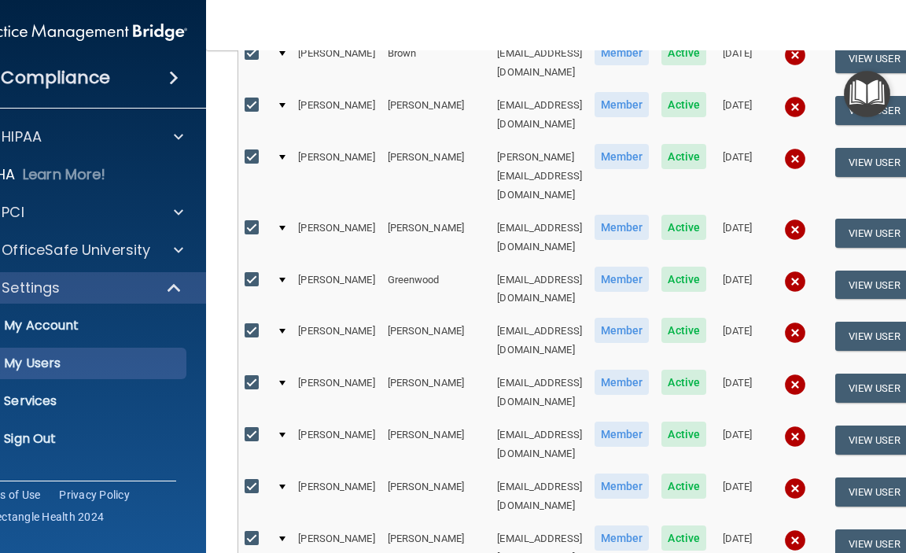
checkbox input "true"
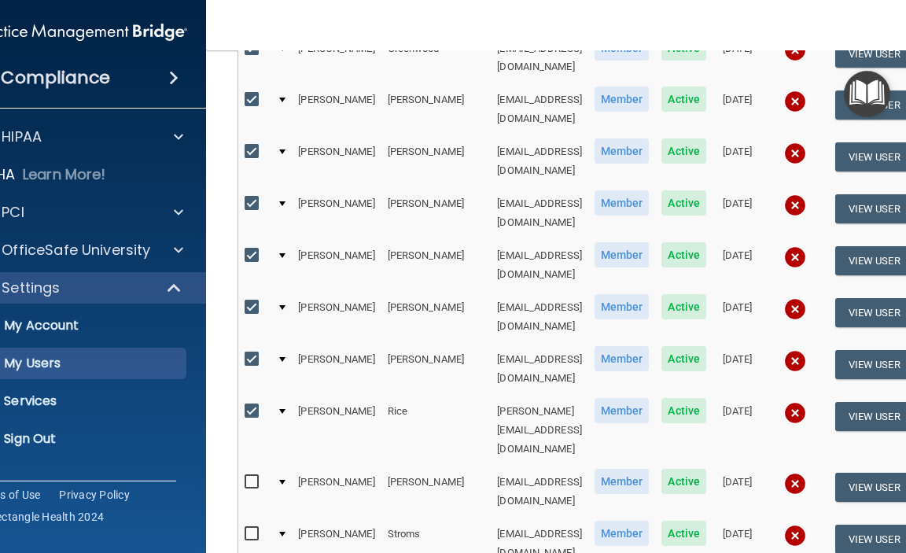
scroll to position [708, 0]
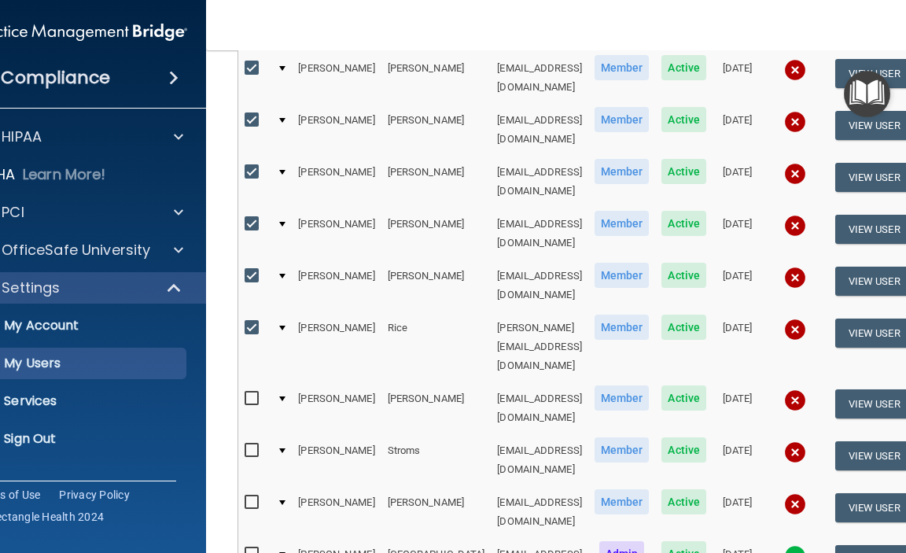
drag, startPoint x: 253, startPoint y: 319, endPoint x: 253, endPoint y: 308, distance: 11.0
click at [253, 496] on input "checkbox" at bounding box center [254, 502] width 18 height 13
checkbox input "true"
click at [253, 444] on input "checkbox" at bounding box center [254, 450] width 18 height 13
checkbox input "true"
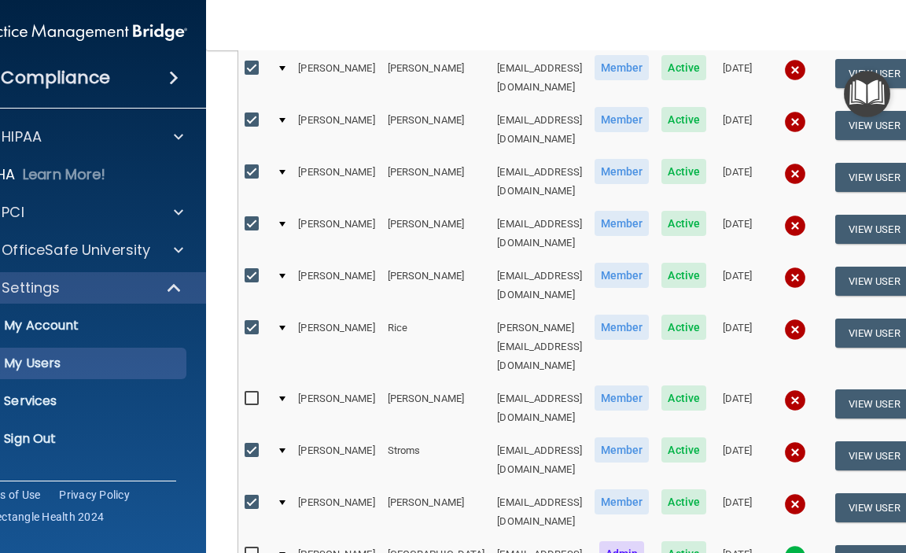
click at [251, 392] on input "checkbox" at bounding box center [254, 398] width 18 height 13
checkbox input "true"
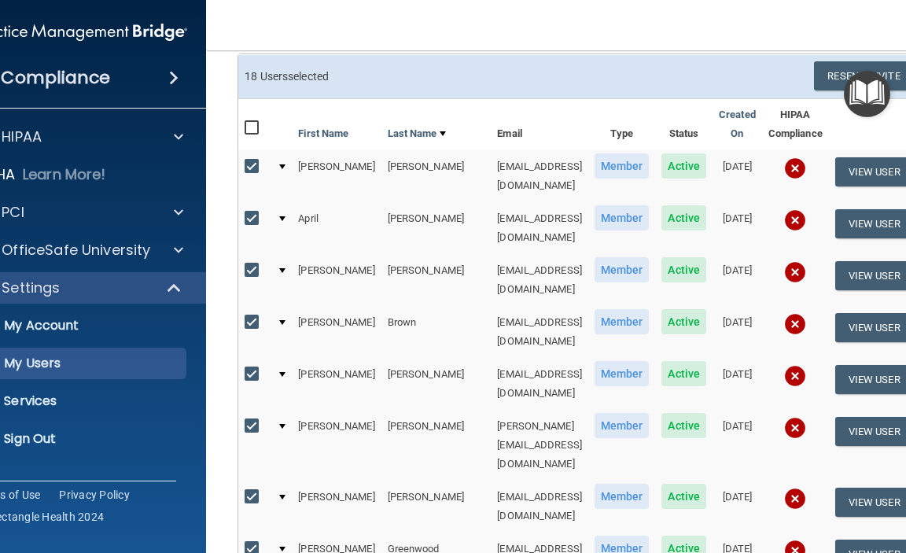
scroll to position [0, 0]
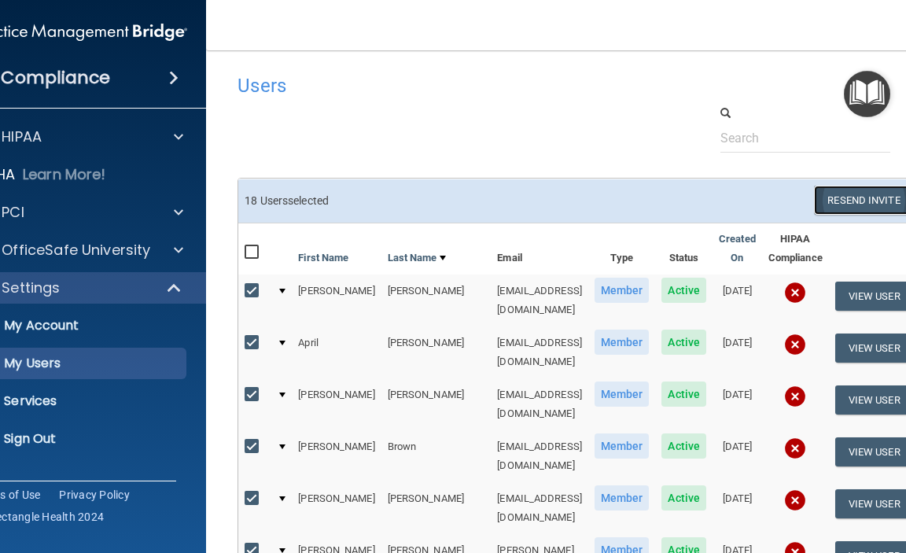
click at [854, 201] on button "Resend Invite" at bounding box center [863, 200] width 98 height 29
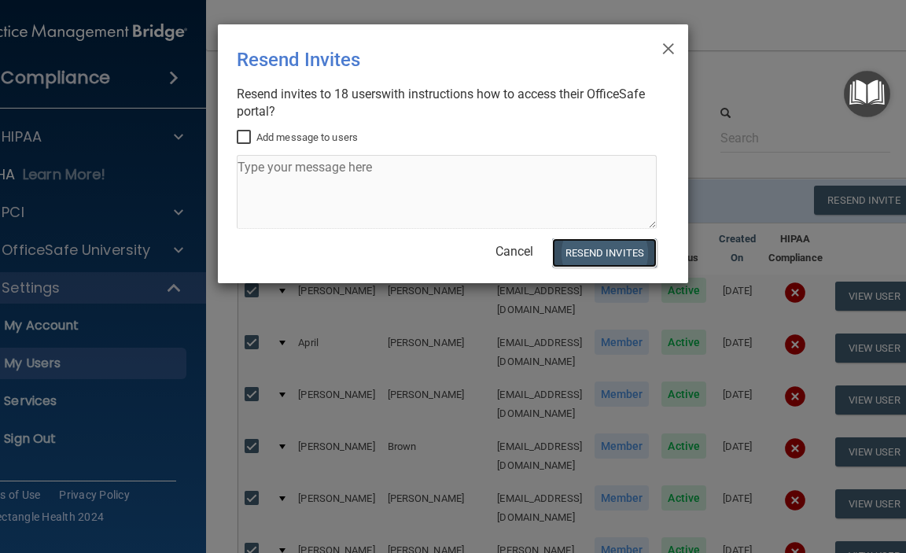
click at [589, 253] on button "Resend Invites" at bounding box center [604, 252] width 105 height 29
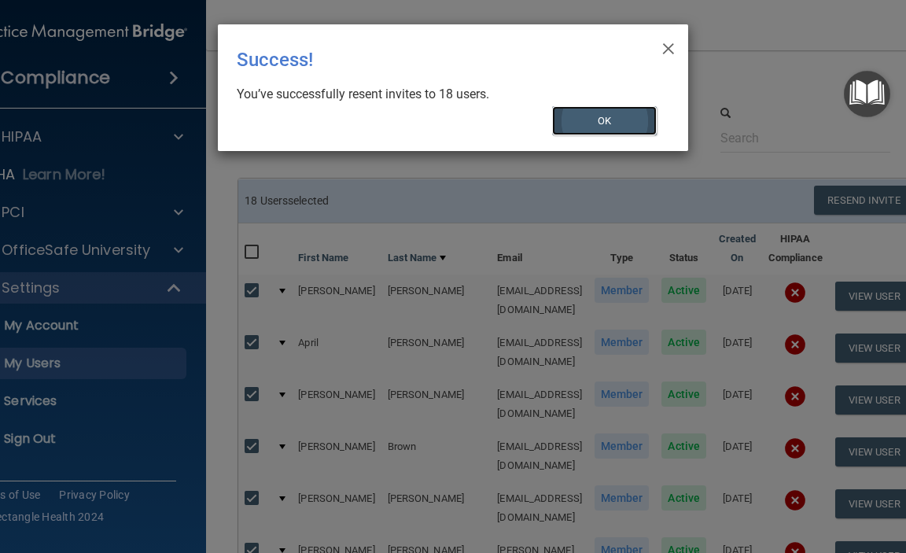
click at [627, 124] on button "OK" at bounding box center [604, 120] width 105 height 29
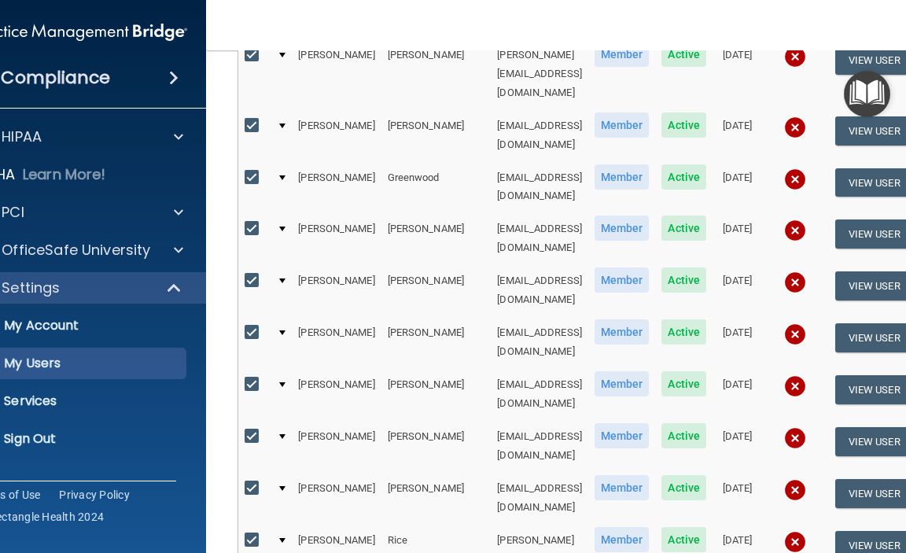
scroll to position [551, 0]
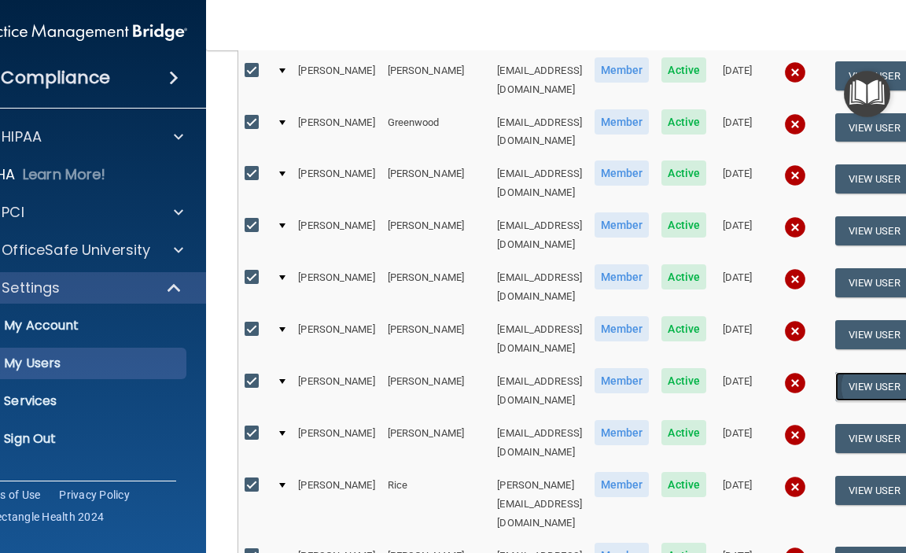
click at [880, 372] on button "View User" at bounding box center [874, 386] width 78 height 29
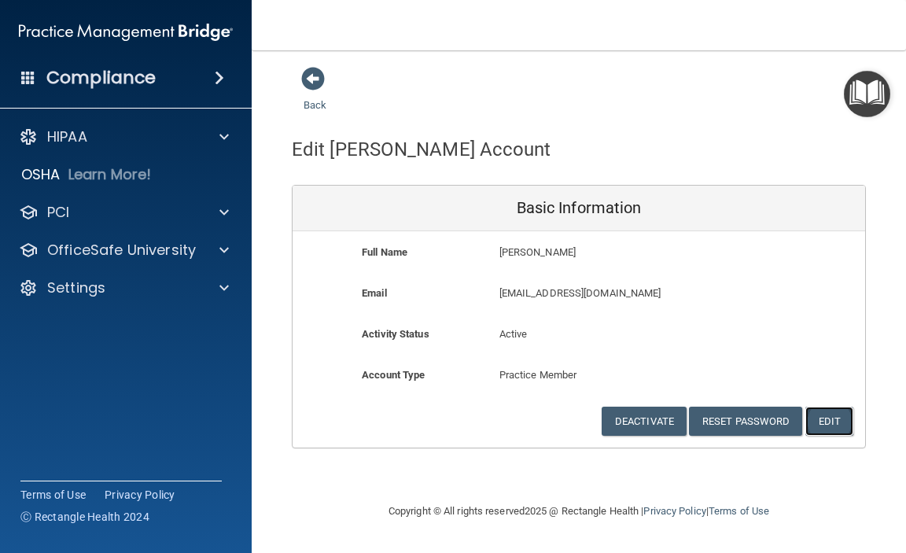
click at [832, 420] on button "Edit" at bounding box center [829, 421] width 48 height 29
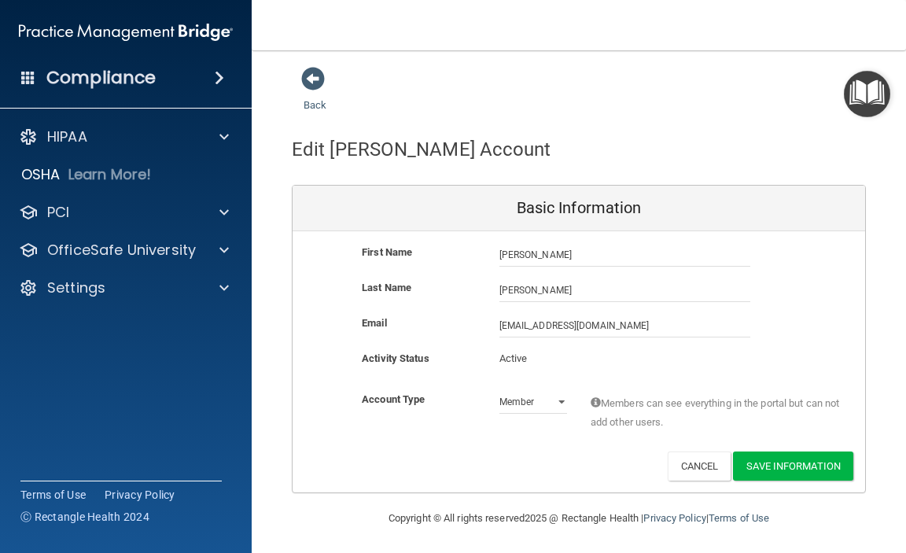
scroll to position [3, 0]
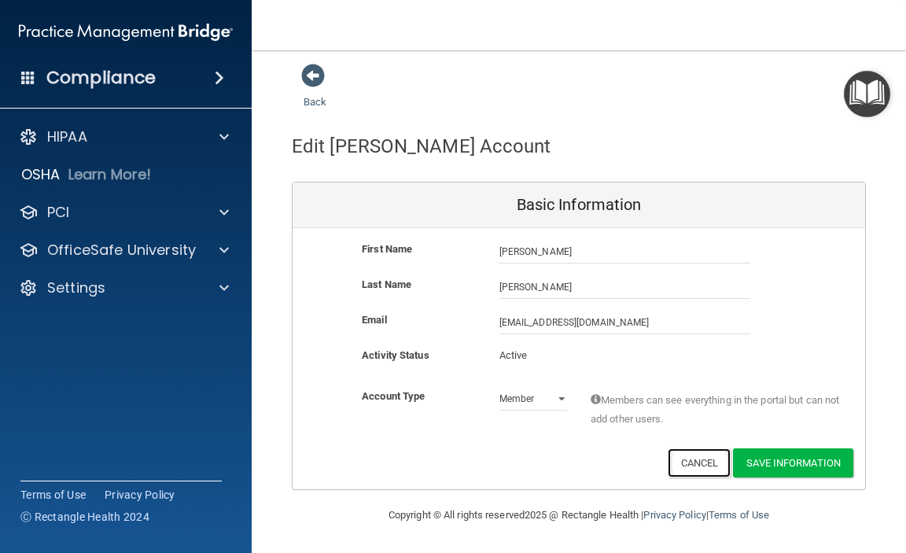
click at [690, 473] on button "Cancel" at bounding box center [700, 462] width 64 height 29
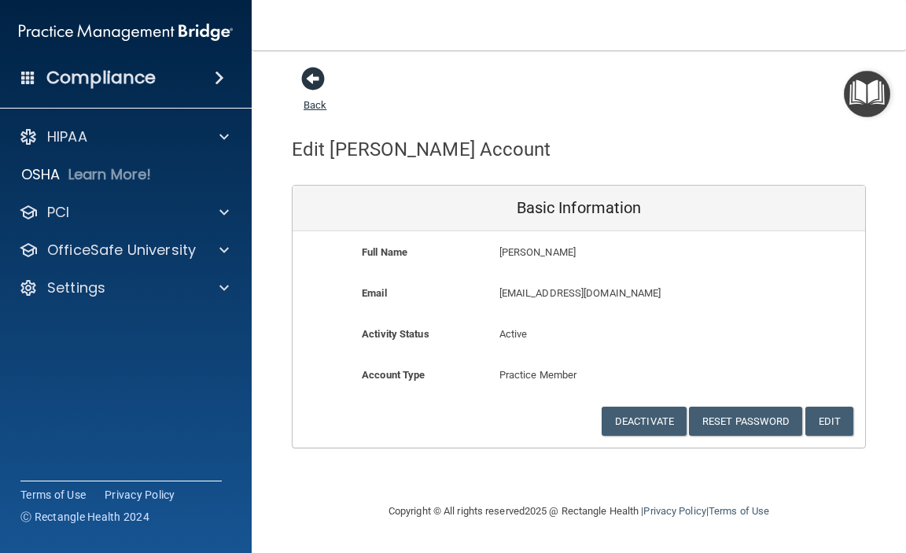
click at [313, 83] on span at bounding box center [313, 79] width 24 height 24
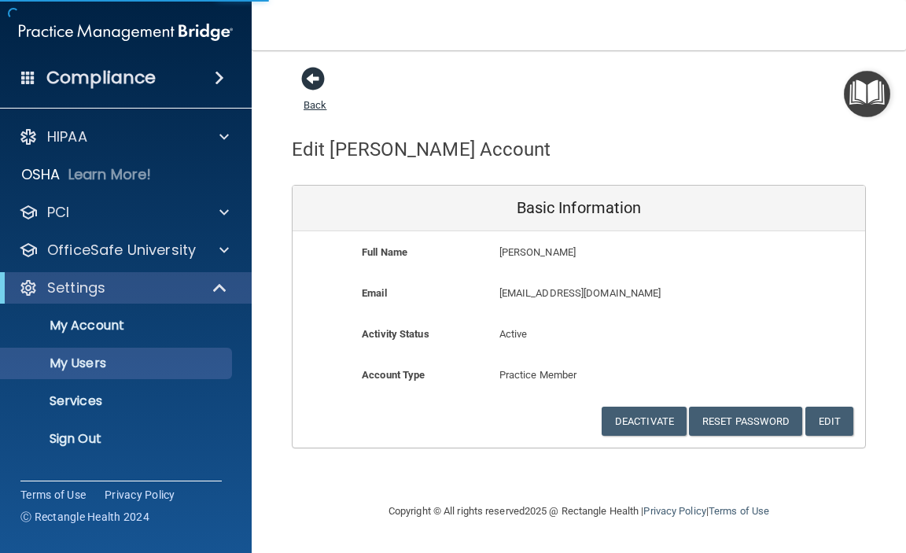
select select "20"
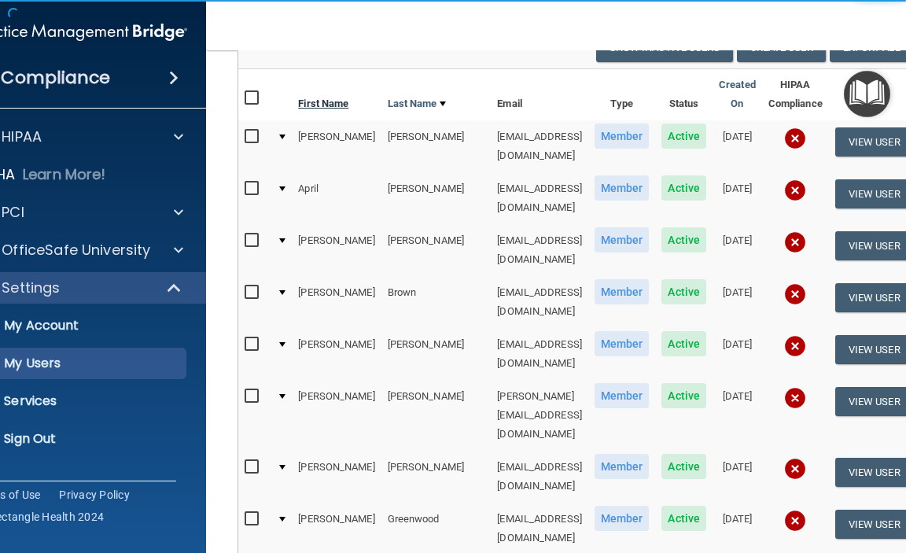
scroll to position [157, 0]
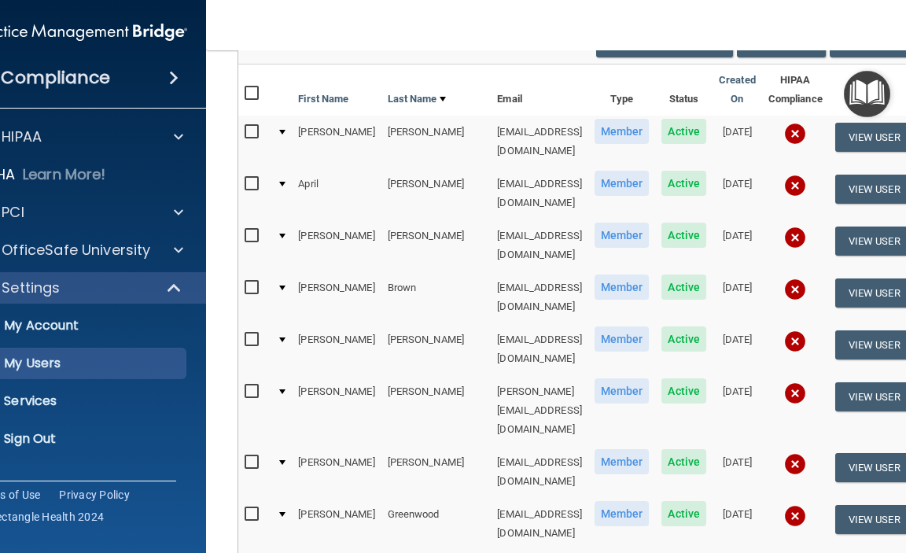
click at [784, 145] on img at bounding box center [795, 134] width 22 height 22
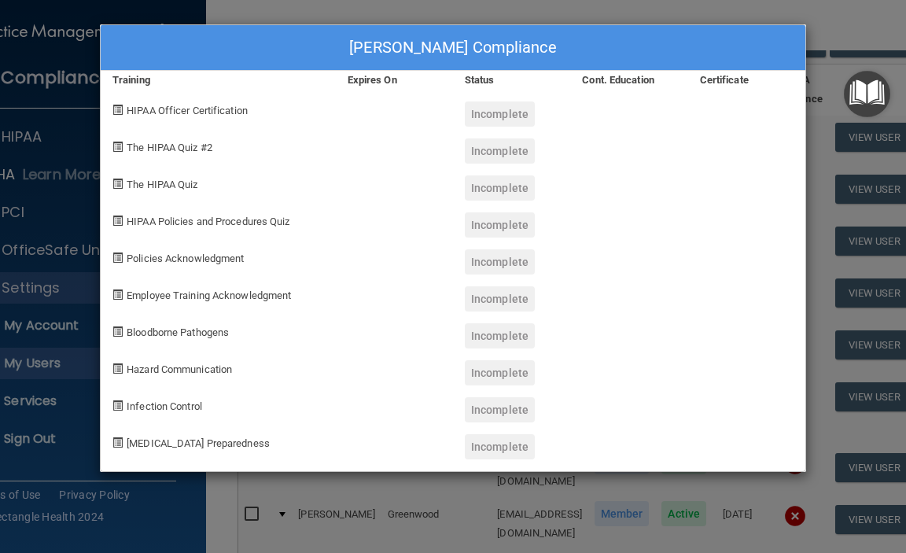
click at [813, 7] on div "[PERSON_NAME] Compliance Training Expires On Status Cont. Education Certificate…" at bounding box center [453, 276] width 906 height 553
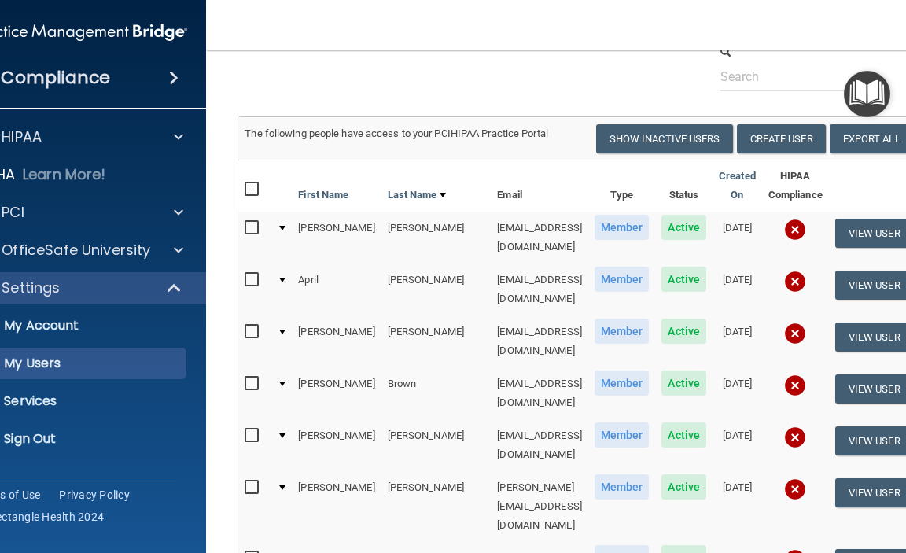
scroll to position [59, 0]
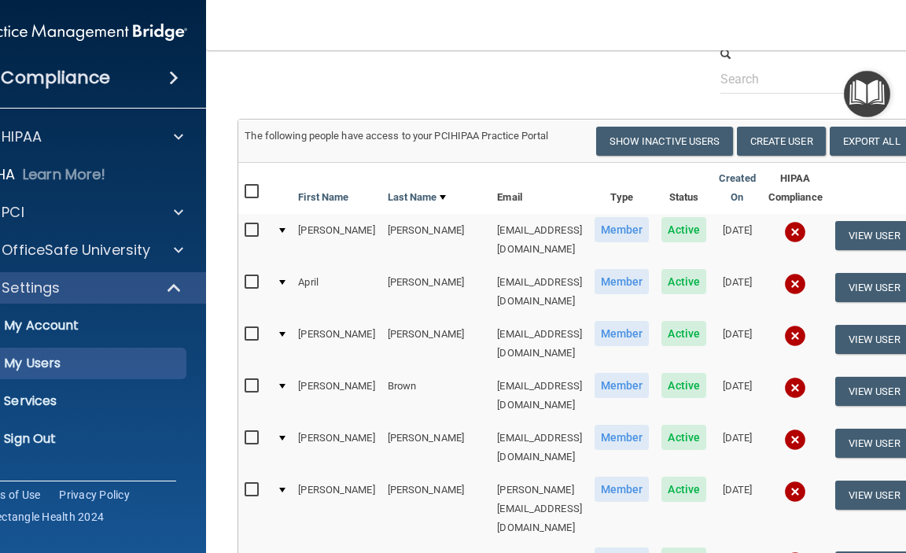
click at [282, 233] on div at bounding box center [282, 230] width 6 height 5
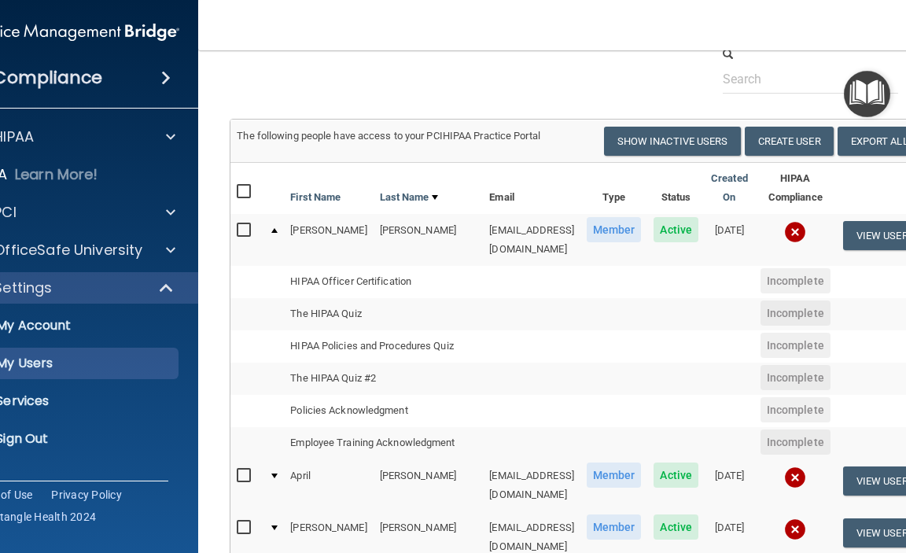
click at [272, 230] on td at bounding box center [273, 239] width 21 height 51
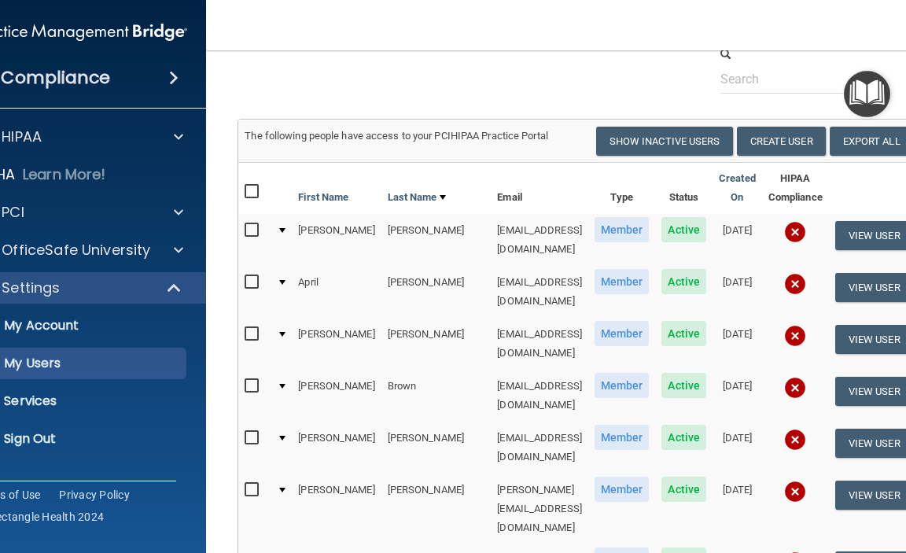
click at [867, 101] on img "Open Resource Center" at bounding box center [867, 94] width 46 height 46
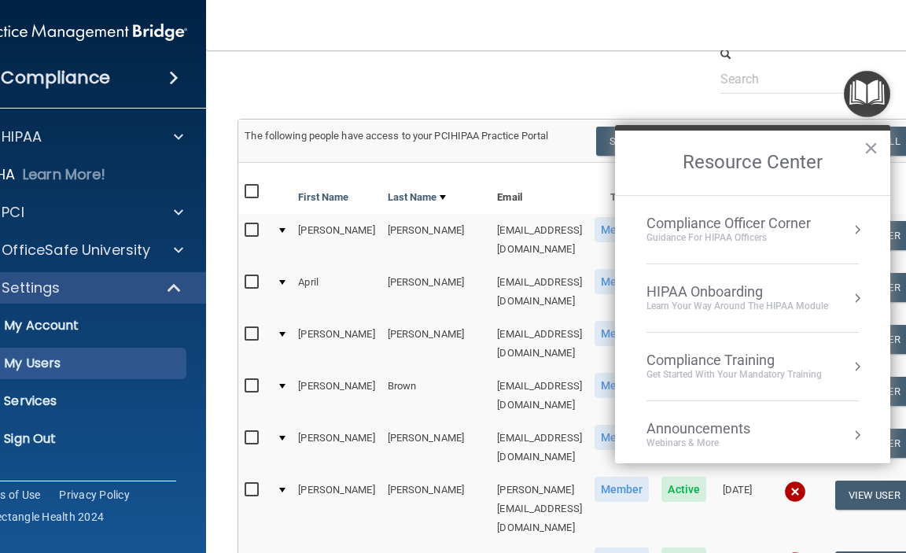
click at [756, 232] on div "Guidance for HIPAA Officers" at bounding box center [729, 237] width 164 height 13
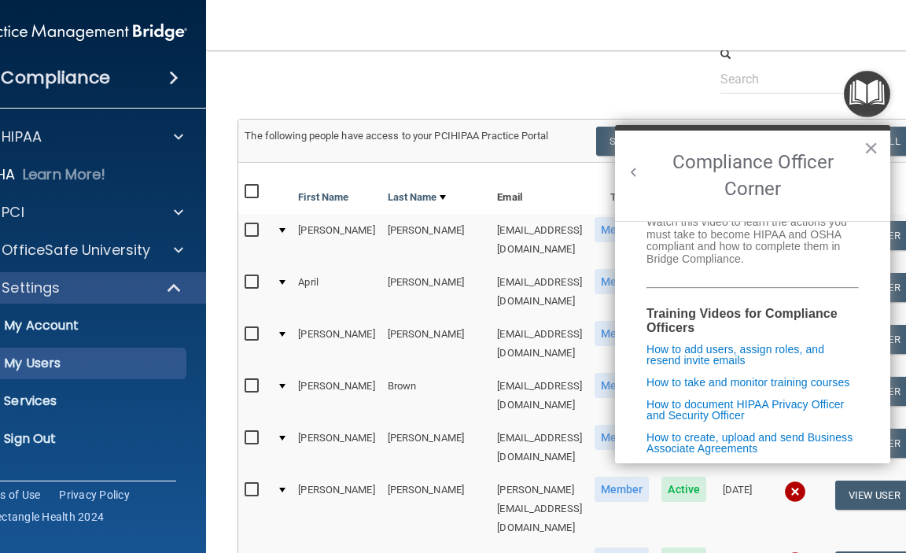
scroll to position [236, 0]
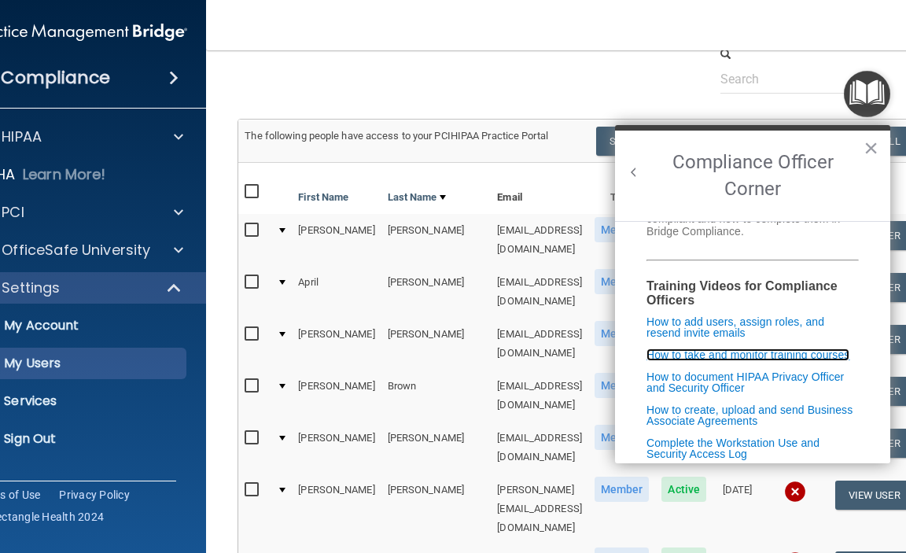
click at [662, 358] on link "How to take and monitor training courses" at bounding box center [748, 354] width 203 height 13
click at [875, 145] on button "×" at bounding box center [871, 147] width 15 height 25
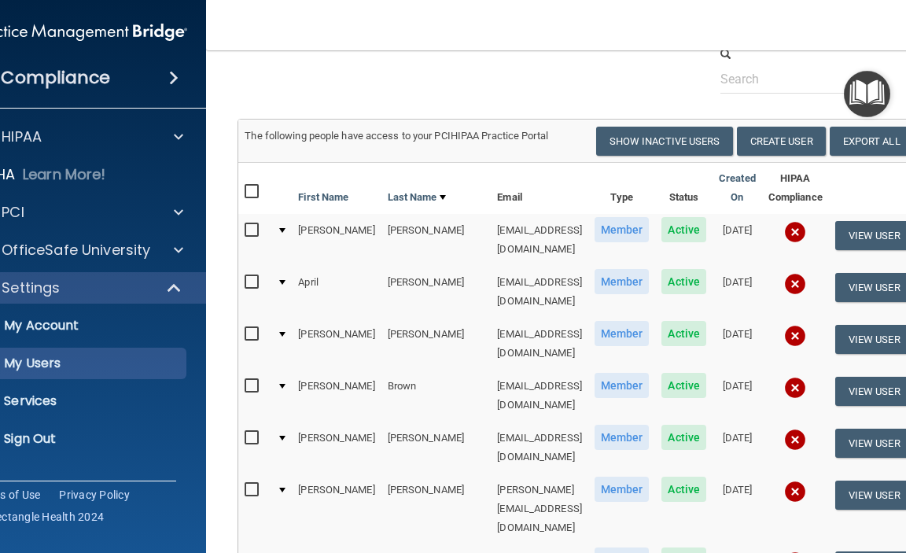
click at [46, 78] on h4 "Compliance" at bounding box center [55, 78] width 109 height 22
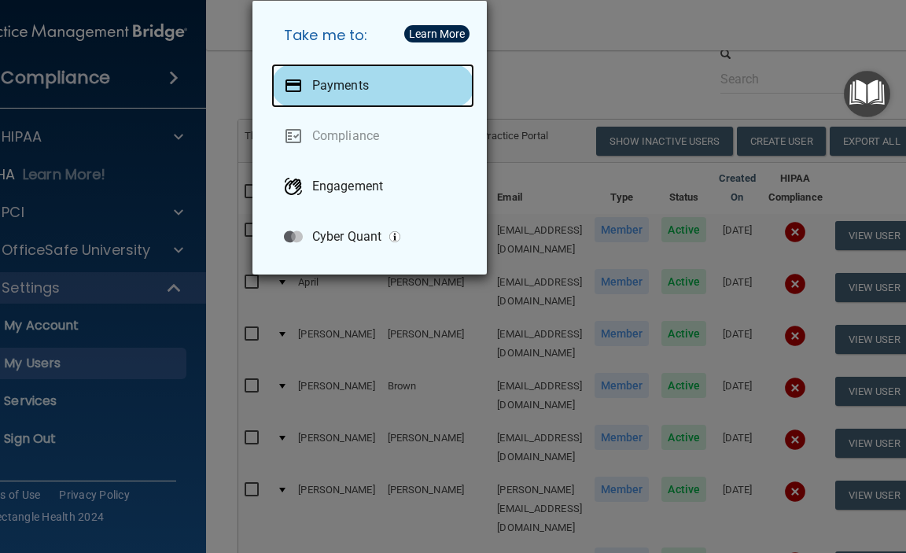
click at [341, 90] on p "Payments" at bounding box center [340, 86] width 57 height 16
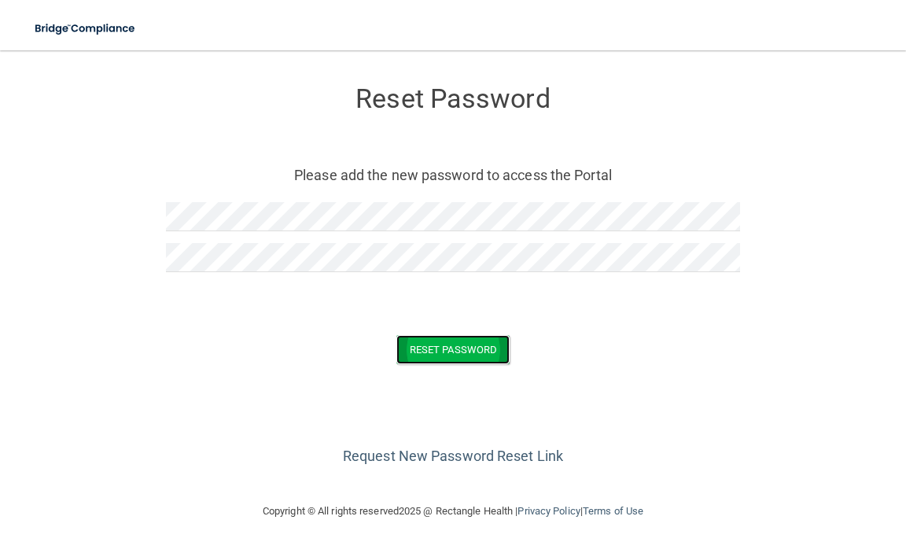
click at [459, 347] on button "Reset Password" at bounding box center [452, 349] width 113 height 29
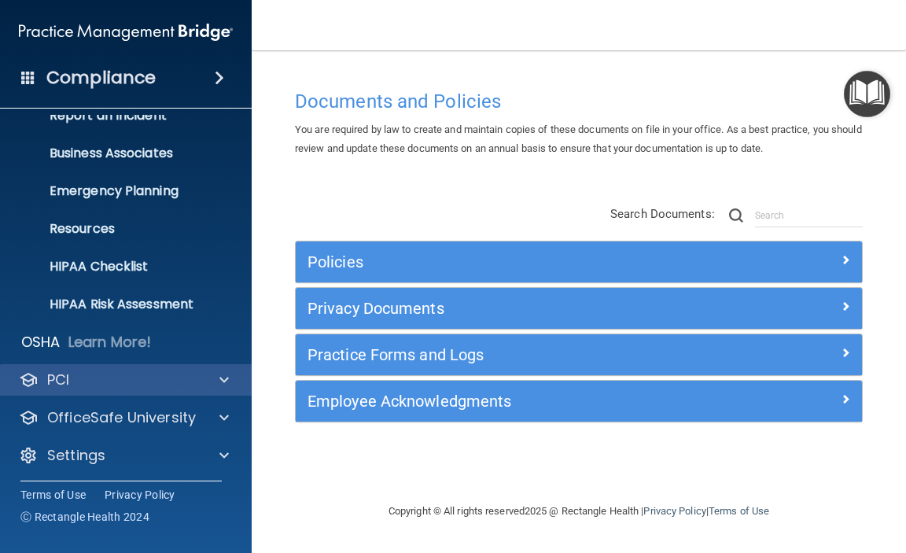
scroll to position [100, 0]
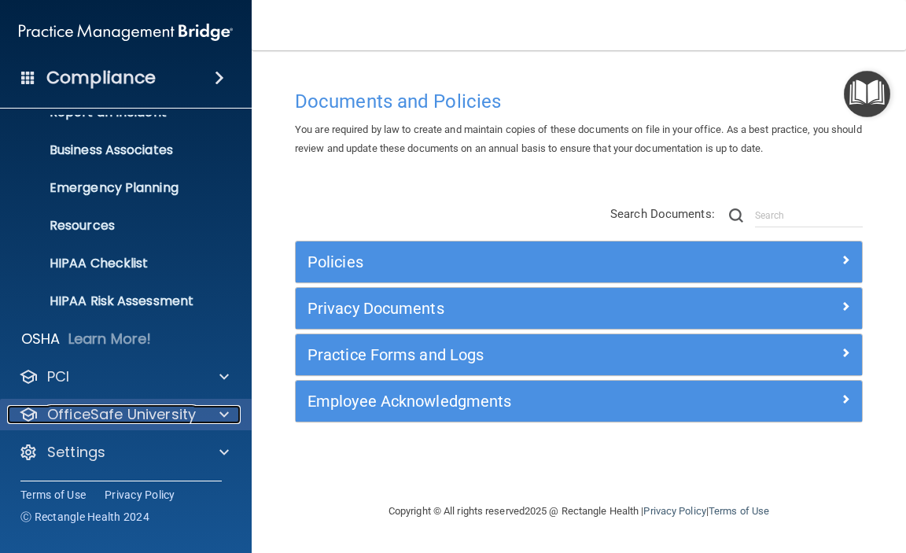
click at [219, 415] on span at bounding box center [223, 414] width 9 height 19
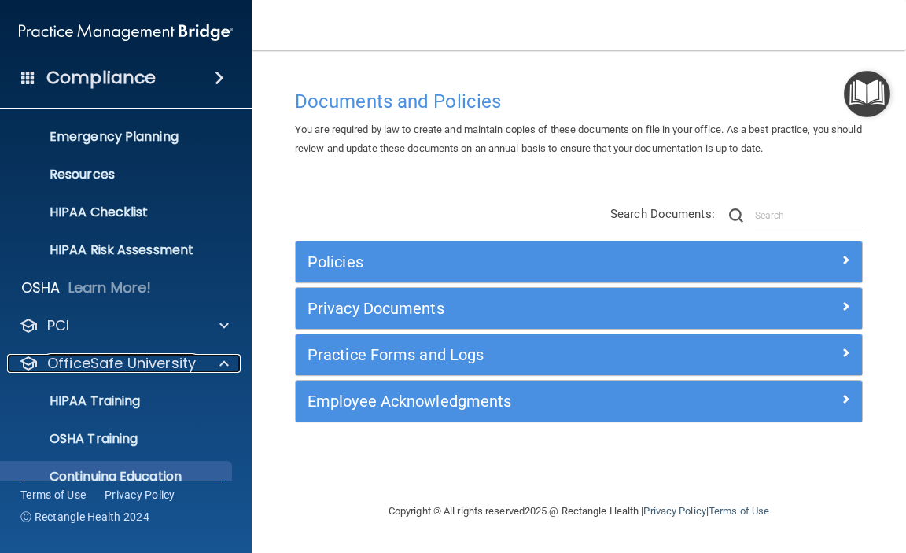
scroll to position [213, 0]
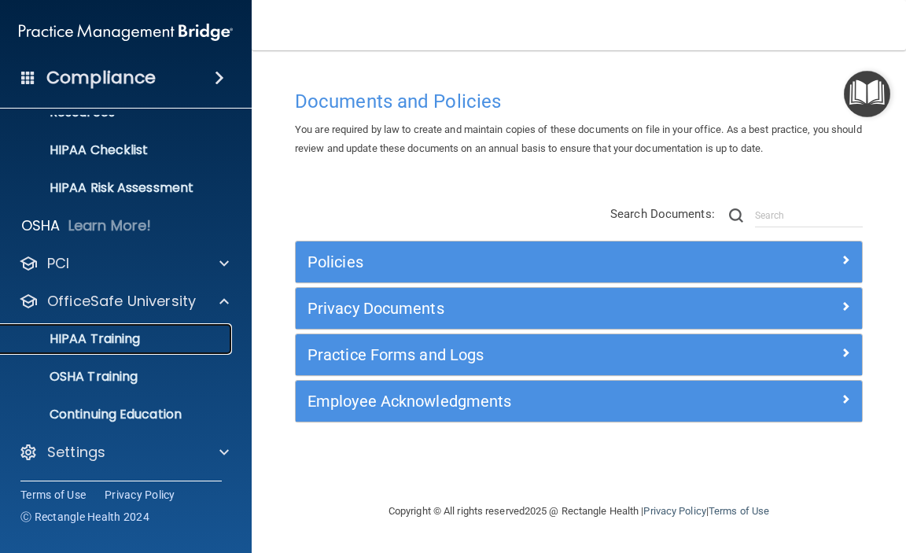
click at [143, 337] on div "HIPAA Training" at bounding box center [117, 339] width 215 height 16
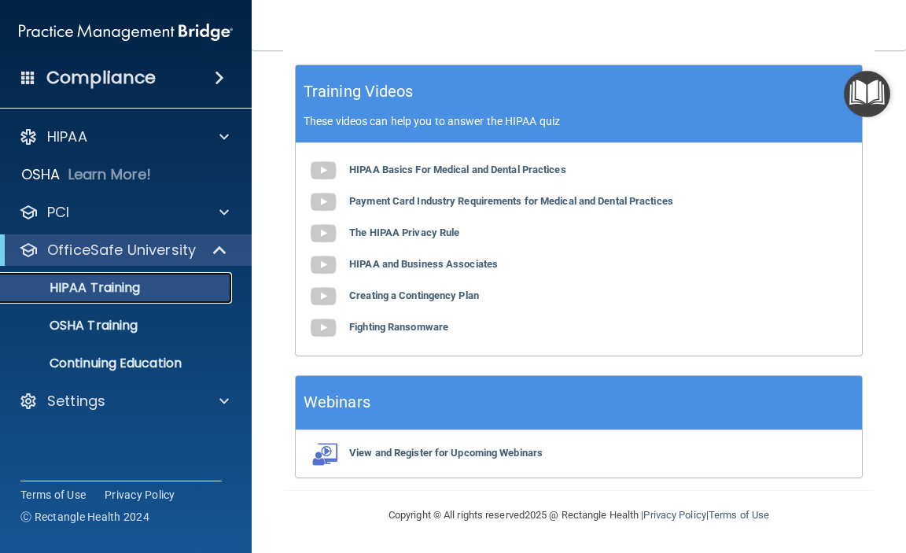
scroll to position [823, 0]
